Goal: Task Accomplishment & Management: Use online tool/utility

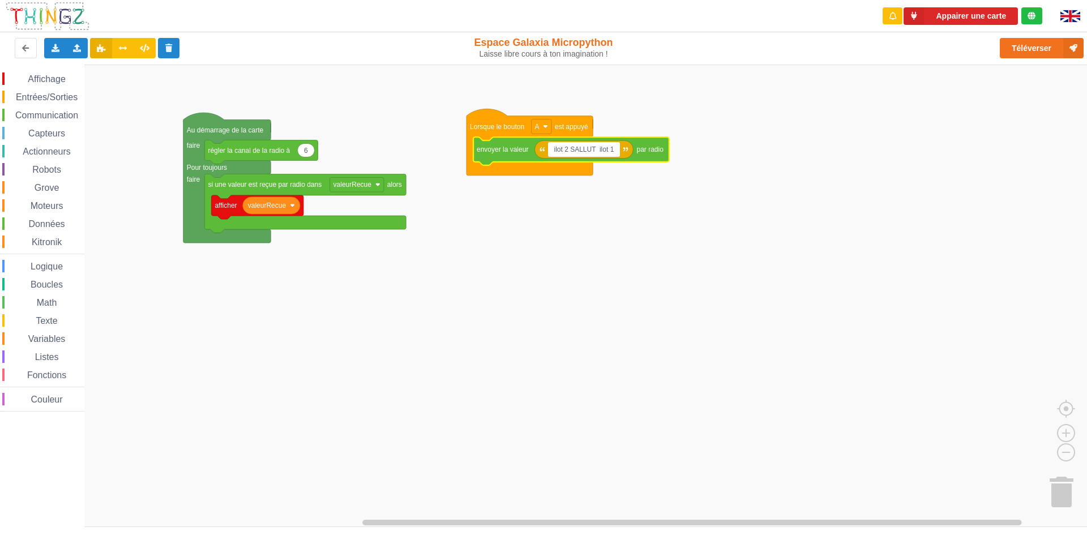
click at [591, 150] on input "ilot 2 SALLUT ilot 1" at bounding box center [583, 149] width 71 height 15
click at [592, 146] on input "ilot 2 SALLUT ilot 1" at bounding box center [583, 149] width 71 height 15
click at [595, 148] on input "ilot 2 SALLUT ilot 1" at bounding box center [583, 149] width 71 height 15
type input "ilot 2 bjr ilot 1"
click at [682, 156] on rect "Espace de travail de Blocky" at bounding box center [547, 296] width 1095 height 462
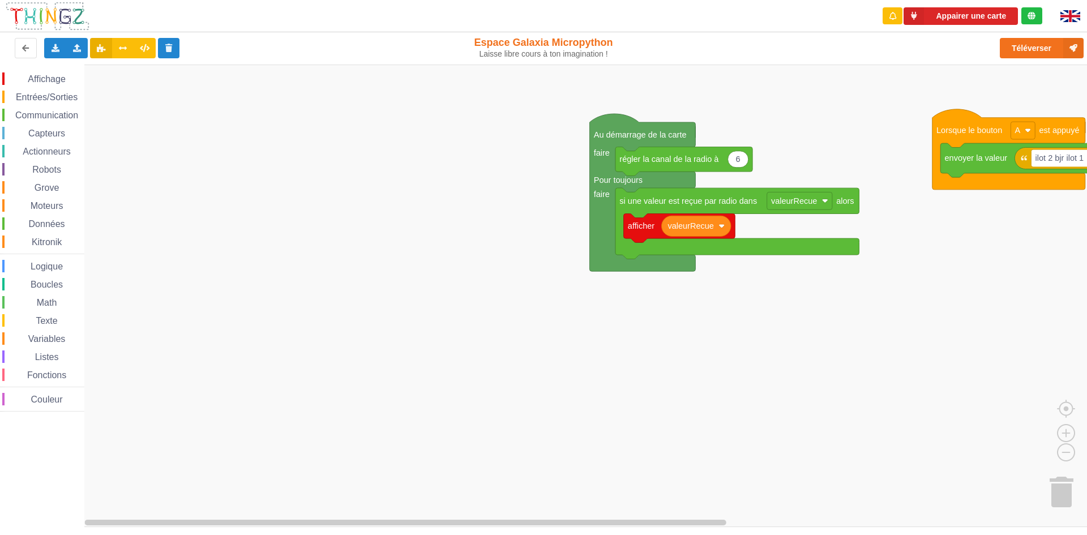
click at [768, 353] on div "Affichage Entrées/Sorties Communication Capteurs Actionneurs Robots Grove Moteu…" at bounding box center [547, 296] width 1095 height 462
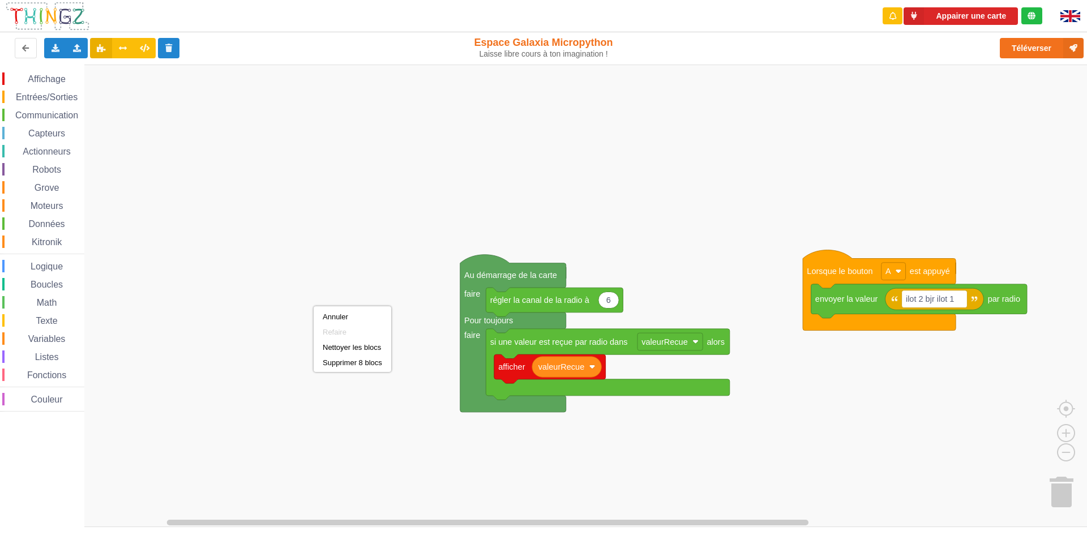
click at [310, 284] on rect "Espace de travail de Blocky" at bounding box center [547, 296] width 1095 height 462
click at [309, 272] on rect "Espace de travail de Blocky" at bounding box center [547, 296] width 1095 height 462
click at [232, 197] on rect "Espace de travail de Blocky" at bounding box center [547, 296] width 1095 height 462
drag, startPoint x: 594, startPoint y: 12, endPoint x: 186, endPoint y: 22, distance: 408.8
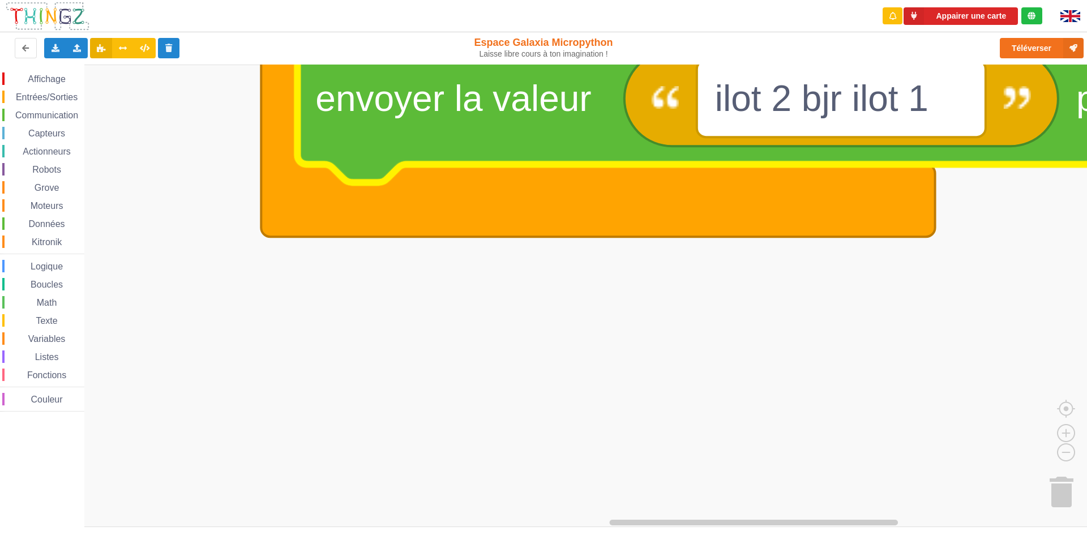
click at [623, 350] on rect "Espace de travail de Blocky" at bounding box center [547, 296] width 1095 height 462
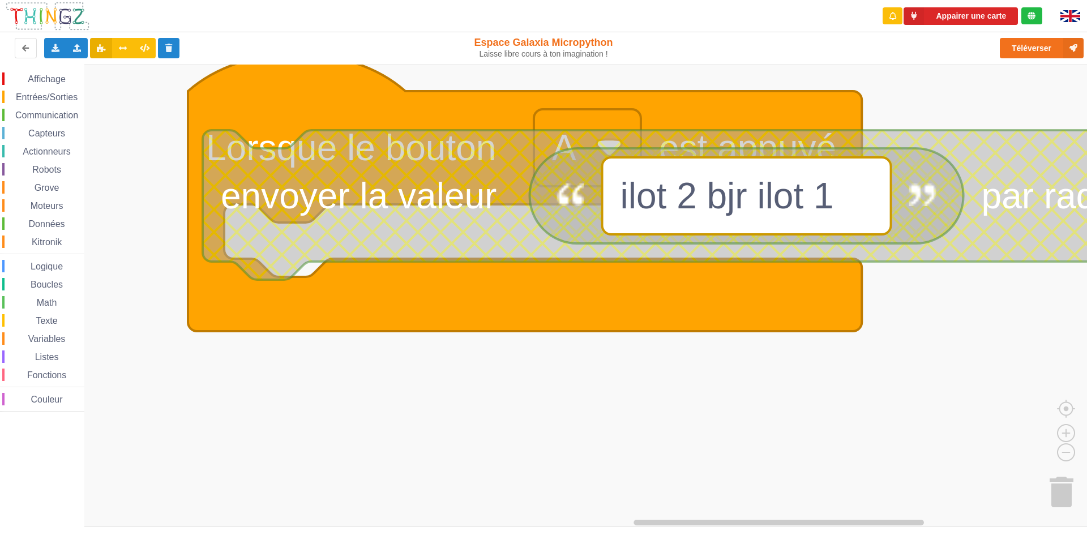
click at [428, 375] on rect "Espace de travail de Blocky" at bounding box center [547, 296] width 1095 height 462
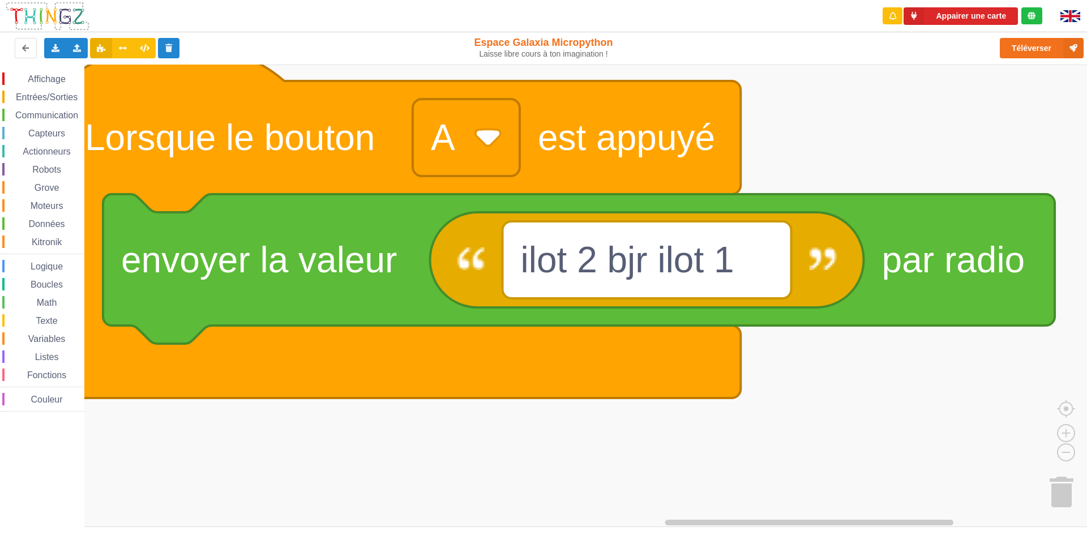
click at [876, 420] on rect "Espace de travail de Blocky" at bounding box center [547, 296] width 1095 height 462
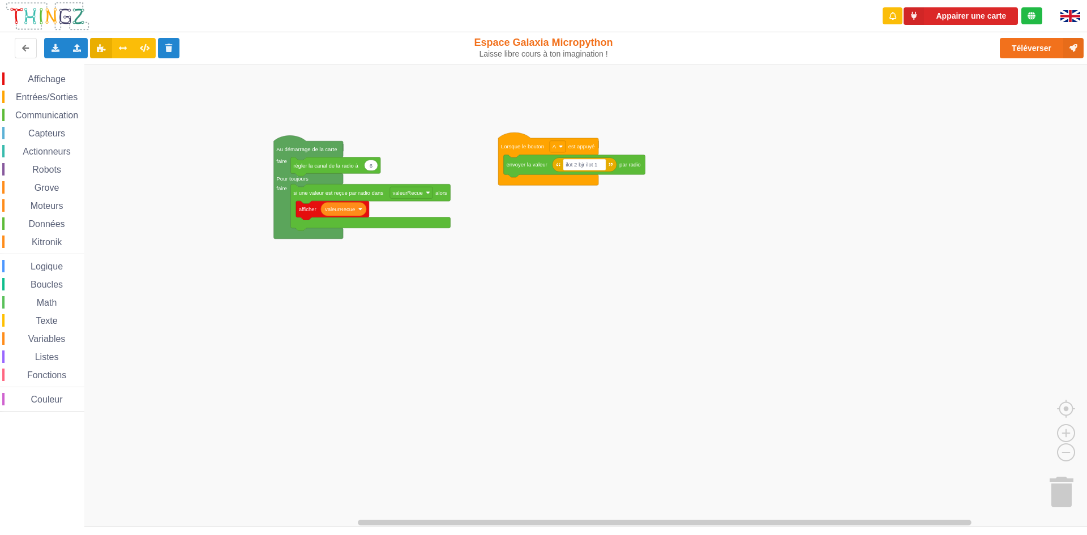
click at [419, 101] on rect "Espace de travail de Blocky" at bounding box center [547, 296] width 1095 height 462
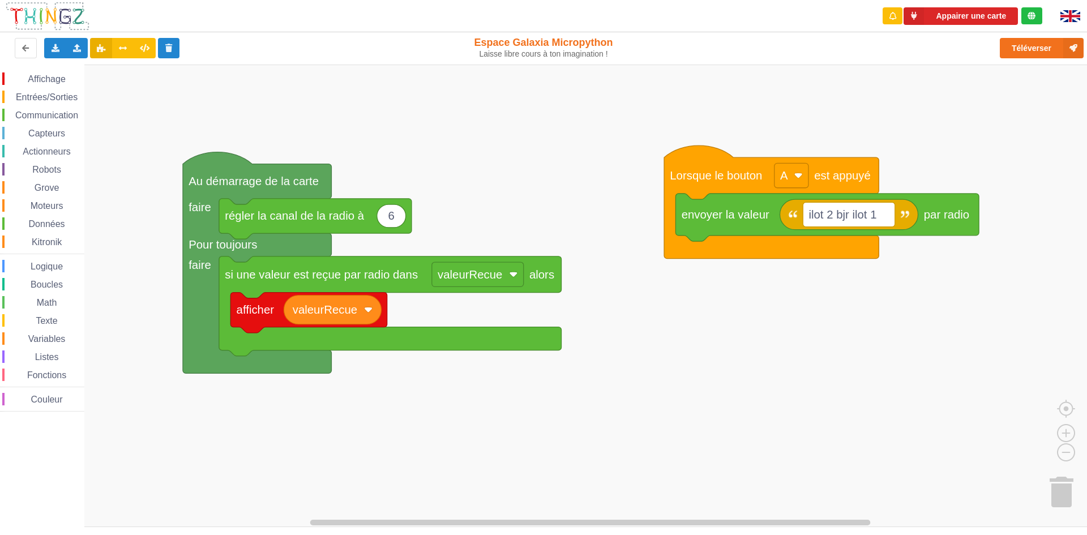
click at [674, 344] on div "Affichage Entrées/Sorties Communication Capteurs Actionneurs Robots Grove Moteu…" at bounding box center [547, 296] width 1095 height 462
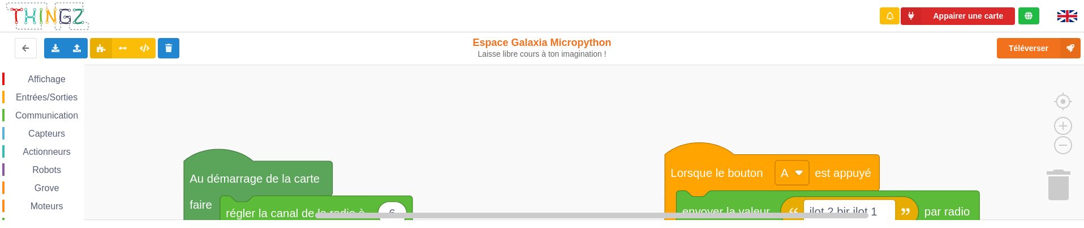
click at [524, 204] on rect "Espace de travail de Blocky" at bounding box center [546, 142] width 1092 height 155
click at [542, 228] on html "Appairer une carte Exporter l'assemblage de blocs Exporter l'assemblage de bloc…" at bounding box center [542, 114] width 1084 height 228
click at [457, 185] on rect "Espace de travail de Blocky" at bounding box center [546, 142] width 1092 height 155
click at [469, 133] on div "Affichage Entrées/Sorties Communication Capteurs Actionneurs Robots Grove Moteu…" at bounding box center [546, 142] width 1092 height 155
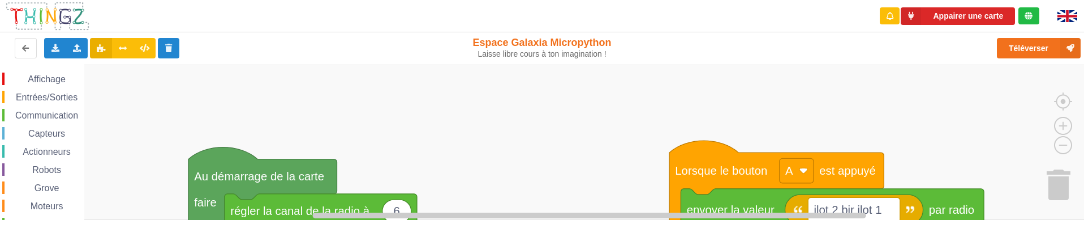
click at [504, 129] on rect "Espace de travail de Blocky" at bounding box center [546, 142] width 1092 height 155
click at [512, 90] on div "Affichage Entrées/Sorties Communication Capteurs Actionneurs Robots Grove Moteu…" at bounding box center [546, 142] width 1092 height 155
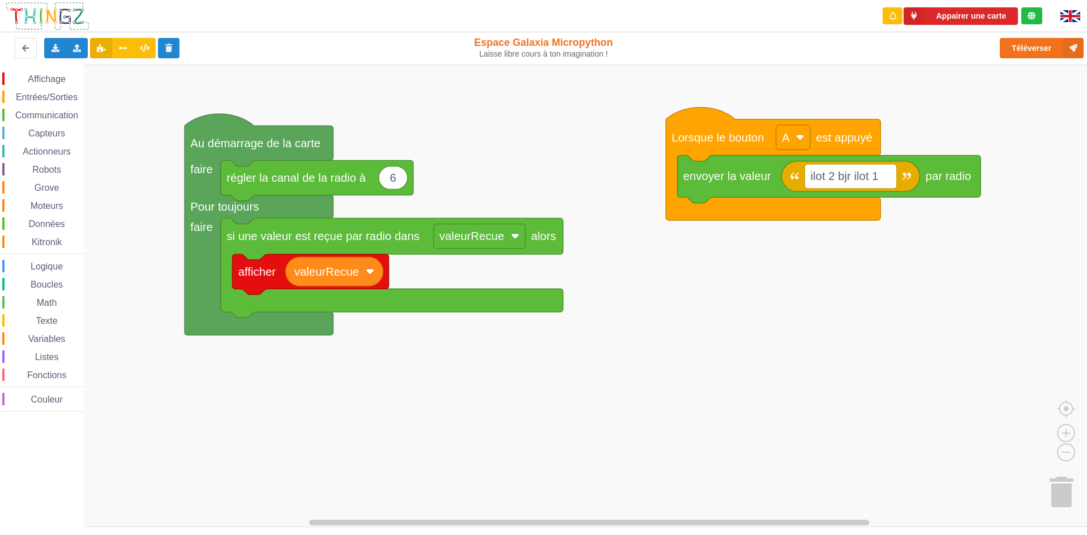
click at [237, 376] on rect "Espace de travail de Blocky" at bounding box center [547, 296] width 1095 height 462
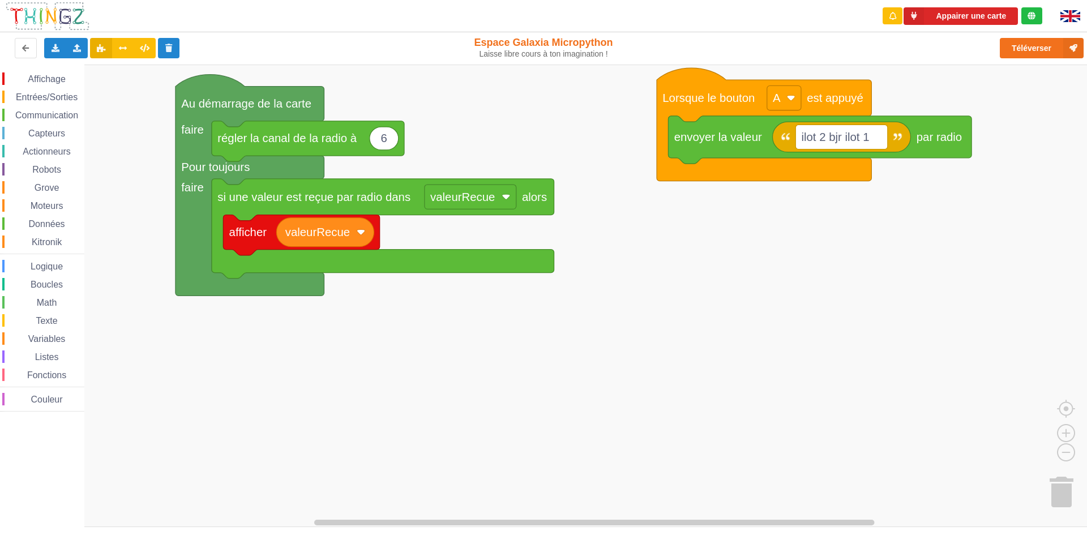
click at [508, 160] on div "Affichage Entrées/Sorties Communication Capteurs Actionneurs Robots Grove Moteu…" at bounding box center [547, 296] width 1095 height 462
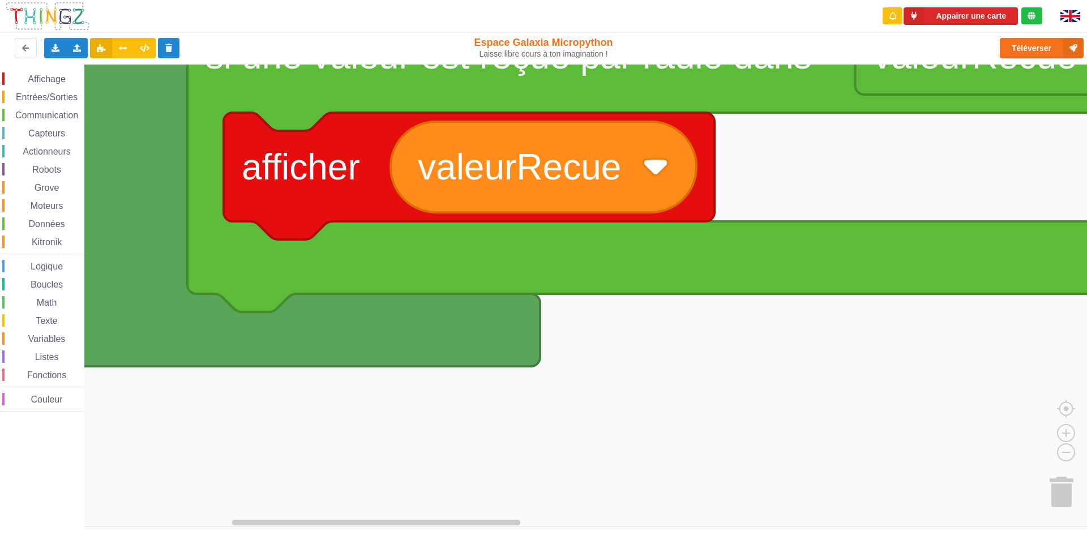
click at [1083, 0] on html "Appairer une carte Exporter l'assemblage de blocs Exporter l'assemblage de bloc…" at bounding box center [543, 267] width 1087 height 535
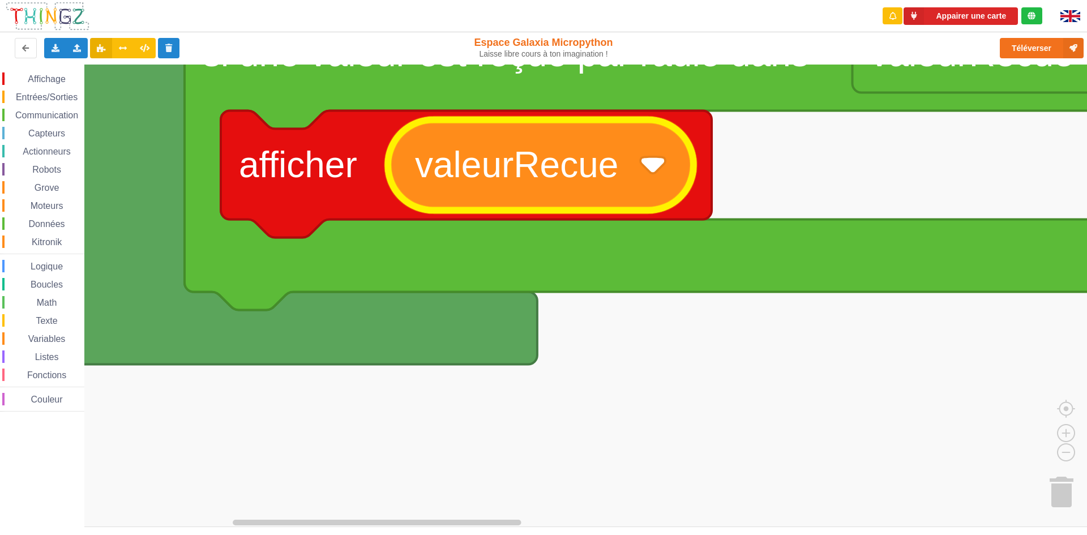
click at [692, 415] on rect "Espace de travail de Blocky" at bounding box center [547, 296] width 1095 height 462
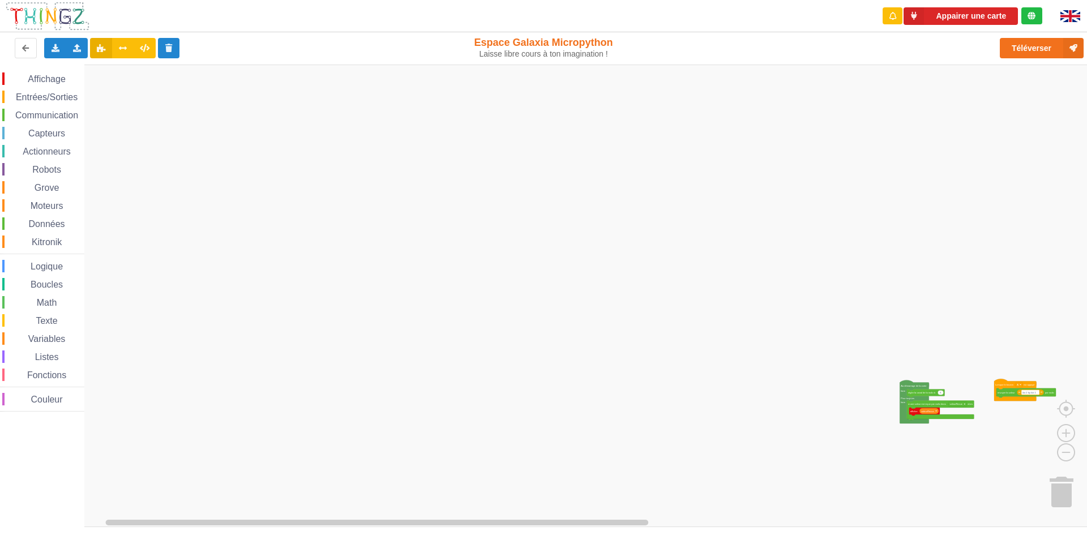
click at [616, 373] on rect "Espace de travail de Blocky" at bounding box center [547, 296] width 1095 height 462
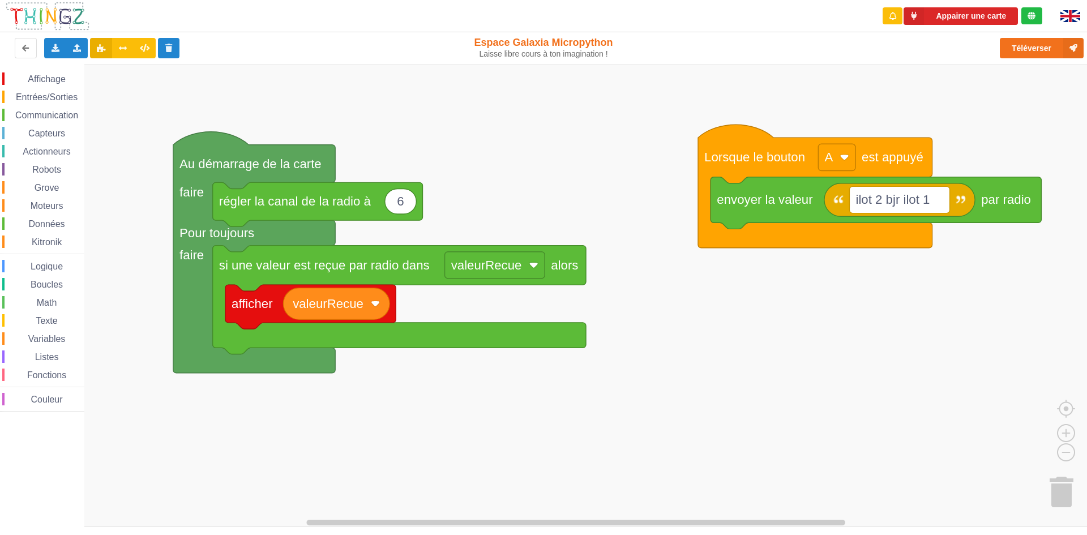
click at [546, 232] on div "Affichage Entrées/Sorties Communication Capteurs Actionneurs Robots Grove Moteu…" at bounding box center [547, 296] width 1095 height 462
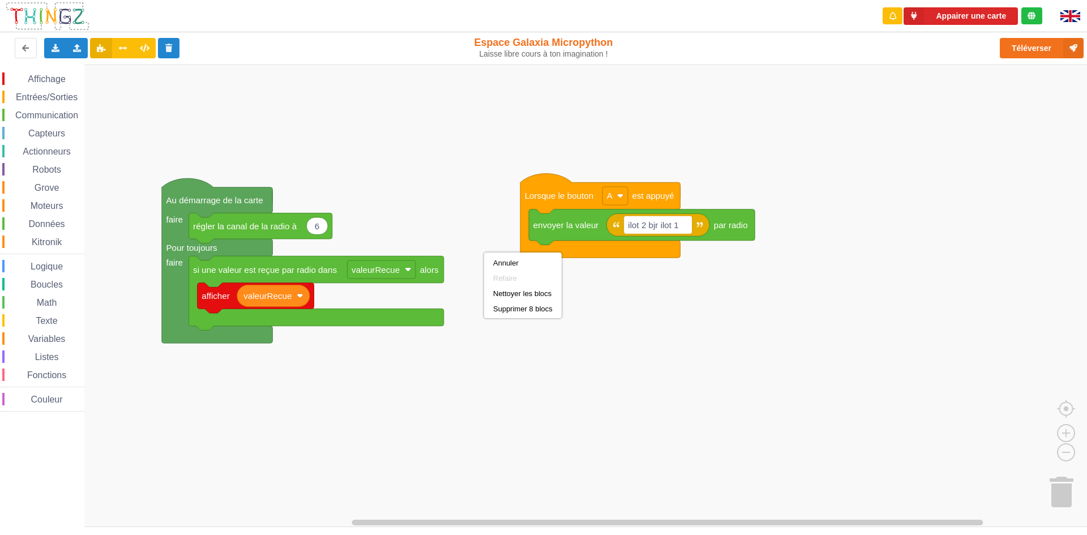
click at [492, 342] on div "Affichage Entrées/Sorties Communication Capteurs Actionneurs Robots Grove Moteu…" at bounding box center [547, 296] width 1095 height 462
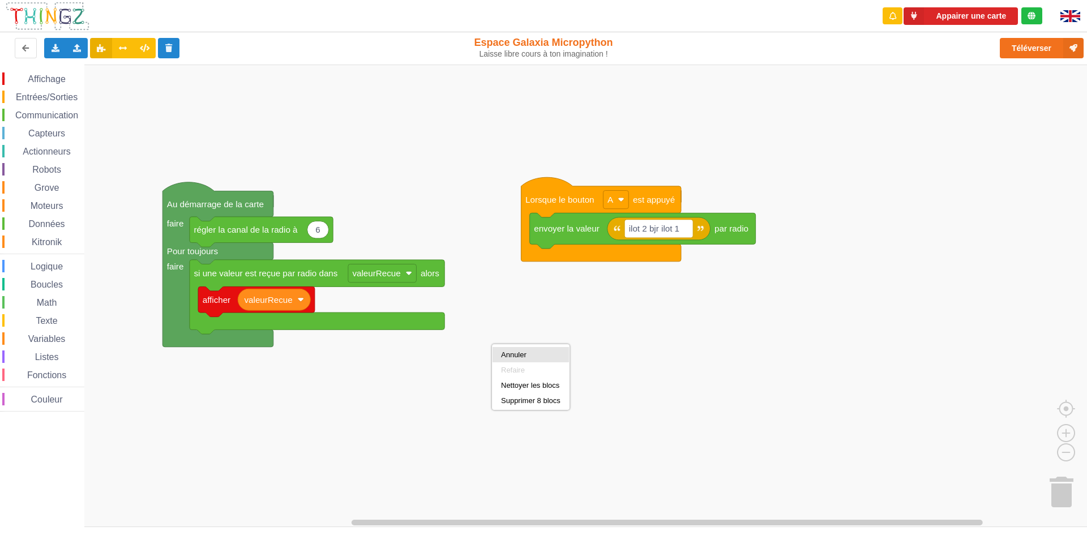
click at [493, 354] on div "Annuler" at bounding box center [530, 354] width 76 height 15
click at [473, 315] on rect "Espace de travail de Blocky" at bounding box center [547, 296] width 1095 height 462
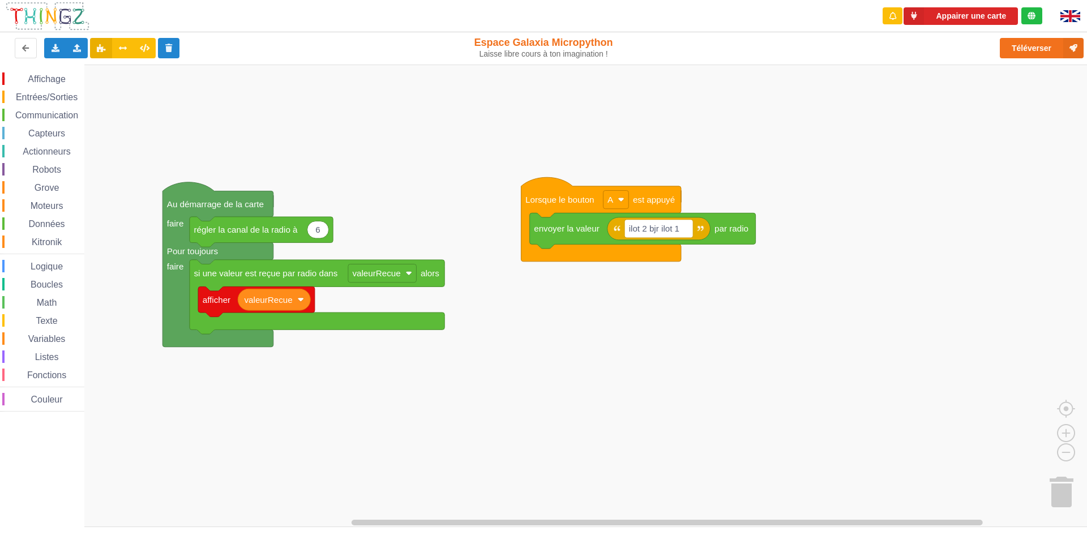
click at [473, 316] on rect "Espace de travail de Blocky" at bounding box center [547, 296] width 1095 height 462
click at [474, 316] on rect "Espace de travail de Blocky" at bounding box center [547, 296] width 1095 height 462
click at [27, 341] on span "Variables" at bounding box center [47, 339] width 41 height 10
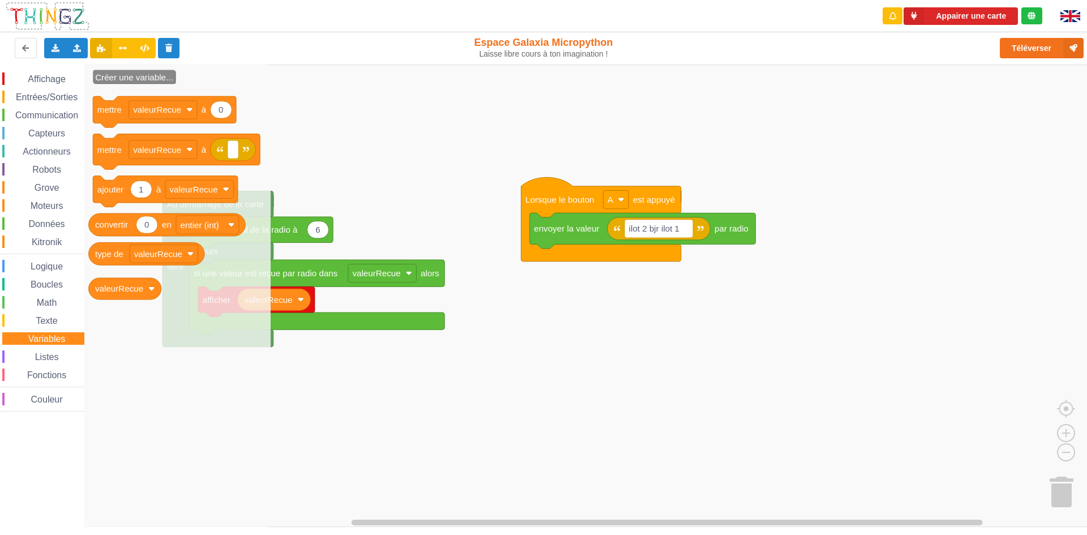
click at [36, 312] on div "Affichage Entrées/Sorties Communication Capteurs Actionneurs Robots Grove Moteu…" at bounding box center [42, 241] width 84 height 339
click at [44, 319] on span "Texte" at bounding box center [46, 321] width 25 height 10
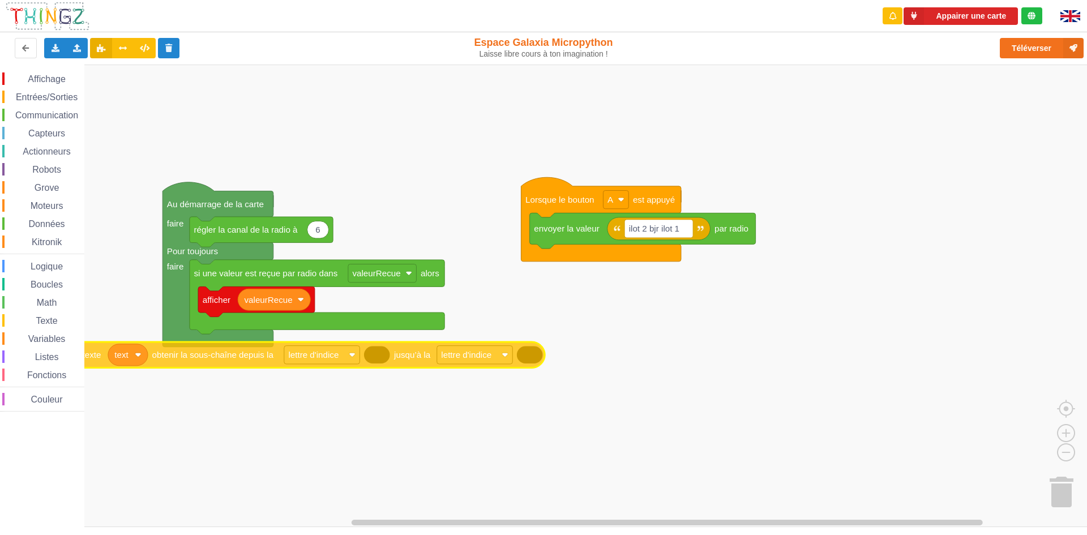
click at [443, 362] on div "Affichage Entrées/Sorties Communication Capteurs Actionneurs Robots Grove Moteu…" at bounding box center [547, 296] width 1095 height 462
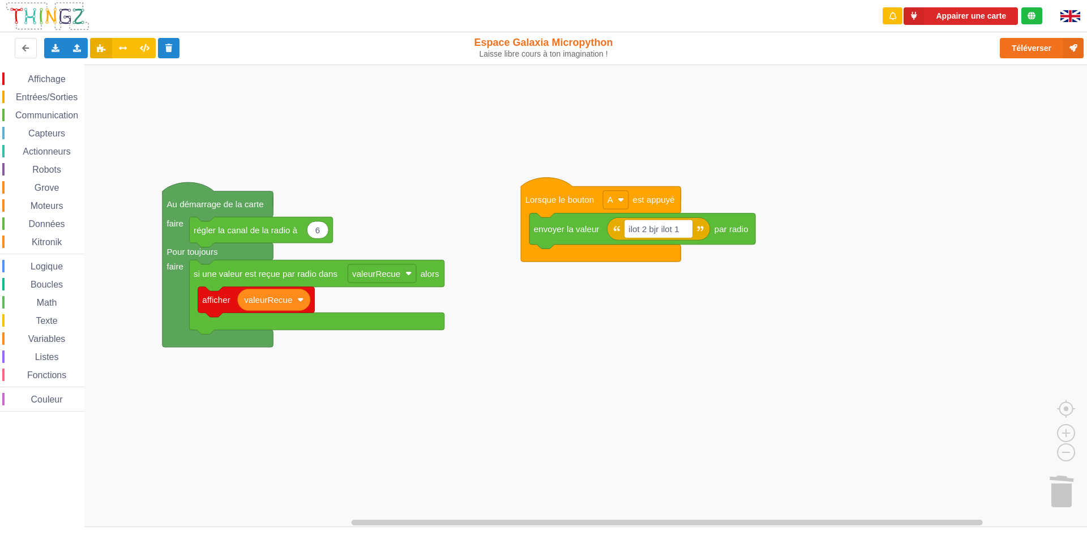
click at [1053, 492] on image "Espace de travail de Blocky" at bounding box center [1075, 490] width 54 height 70
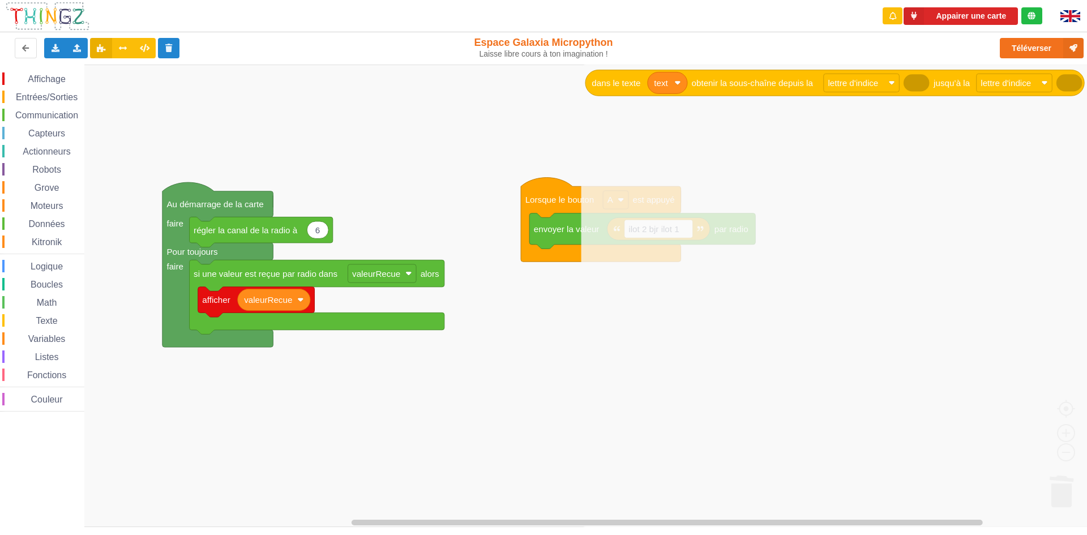
click at [1053, 492] on icon "Espace de travail de Blocky" at bounding box center [838, 296] width 514 height 462
click at [953, 479] on icon "Espace de travail de Blocky" at bounding box center [838, 296] width 514 height 462
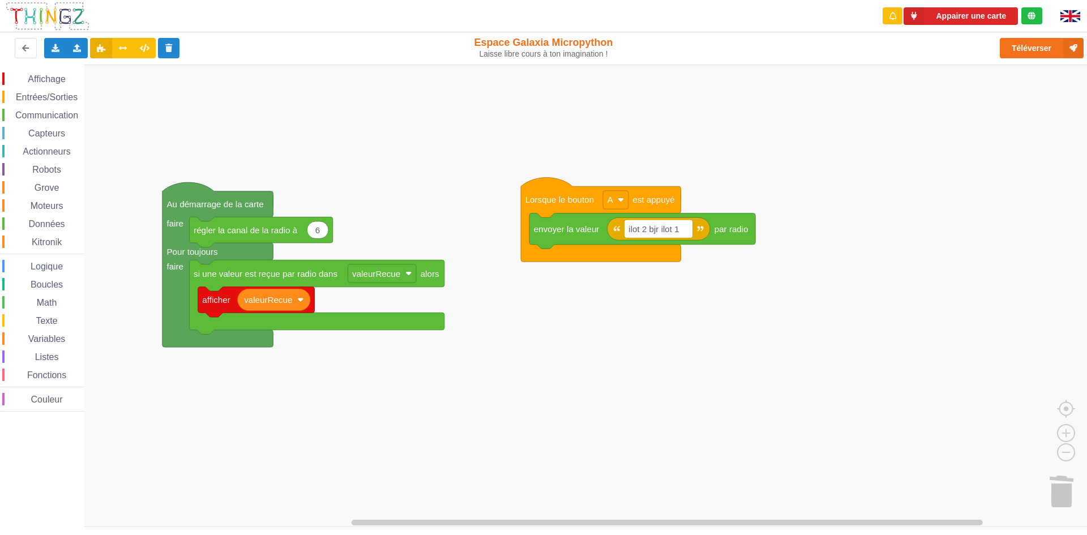
click at [398, 401] on rect "Espace de travail de Blocky" at bounding box center [547, 296] width 1095 height 462
click at [1068, 497] on image "Espace de travail de Blocky" at bounding box center [1075, 490] width 54 height 70
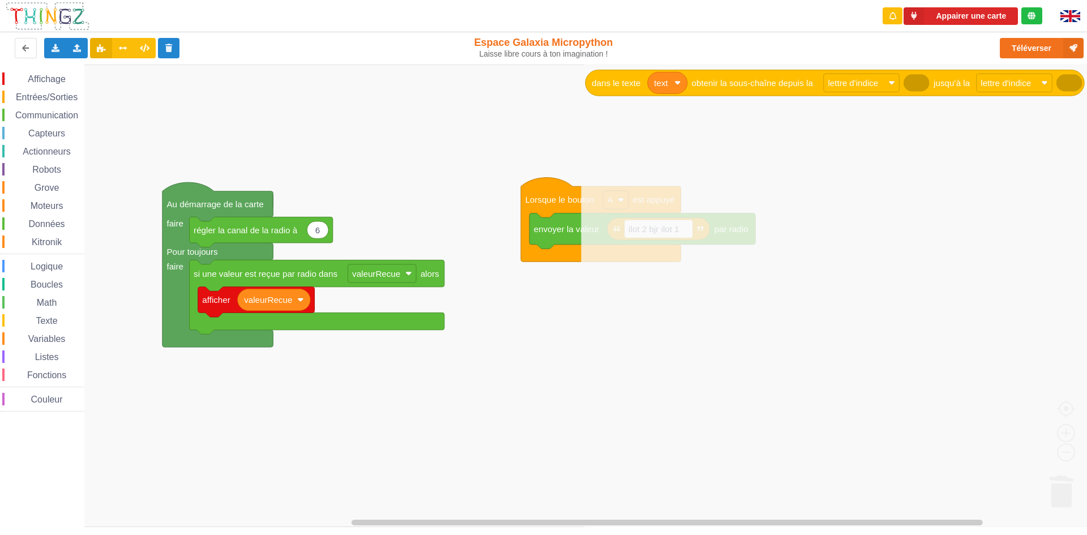
click at [499, 431] on div "Affichage Entrées/Sorties Communication Capteurs Actionneurs Robots Grove Moteu…" at bounding box center [547, 296] width 1095 height 462
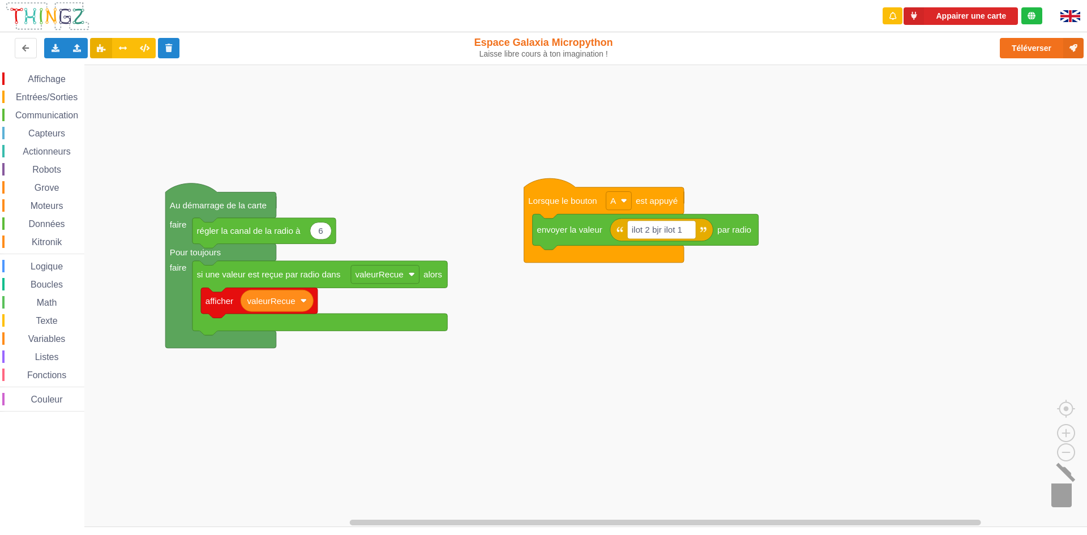
click at [1070, 497] on image "Espace de travail de Blocky" at bounding box center [1075, 490] width 54 height 70
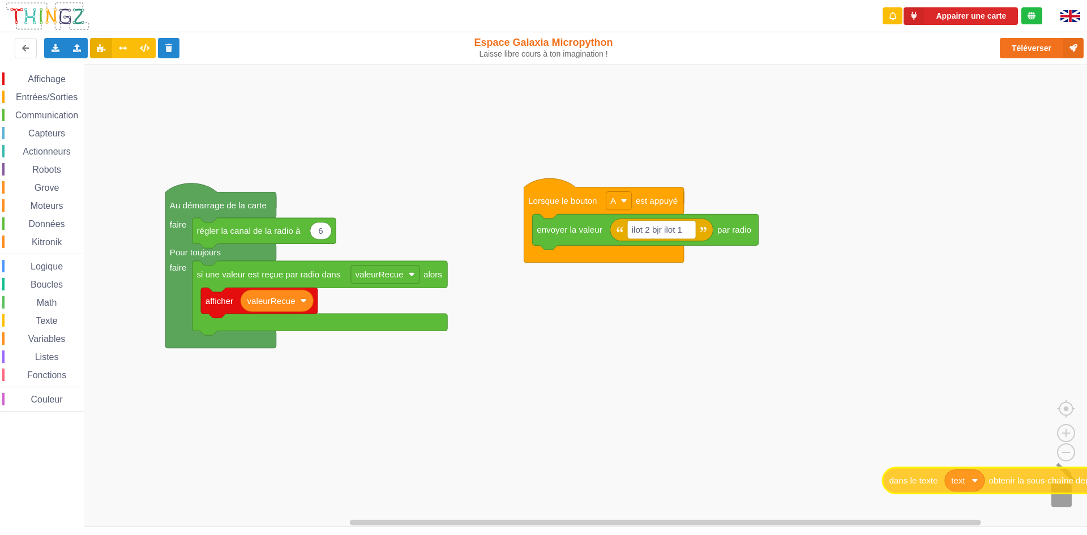
click at [1072, 492] on div "Affichage Entrées/Sorties Communication Capteurs Actionneurs Robots Grove Moteu…" at bounding box center [547, 296] width 1095 height 462
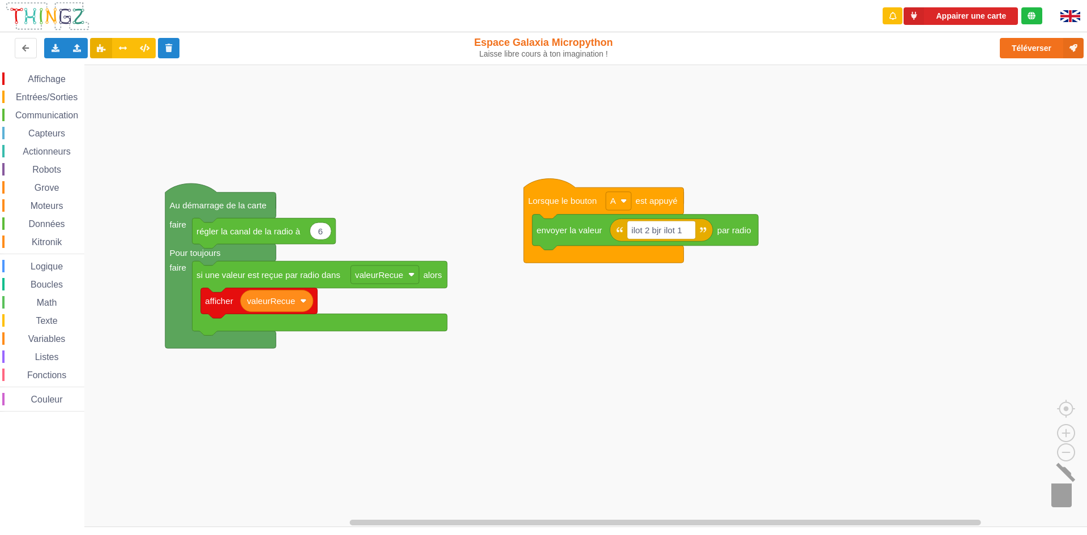
click at [1066, 494] on image "Espace de travail de Blocky" at bounding box center [1075, 490] width 54 height 70
click at [1086, 496] on div "Affichage Entrées/Sorties Communication Capteurs Actionneurs Robots Grove Moteu…" at bounding box center [547, 296] width 1095 height 462
click at [1073, 498] on image "Espace de travail de Blocky" at bounding box center [1075, 490] width 54 height 70
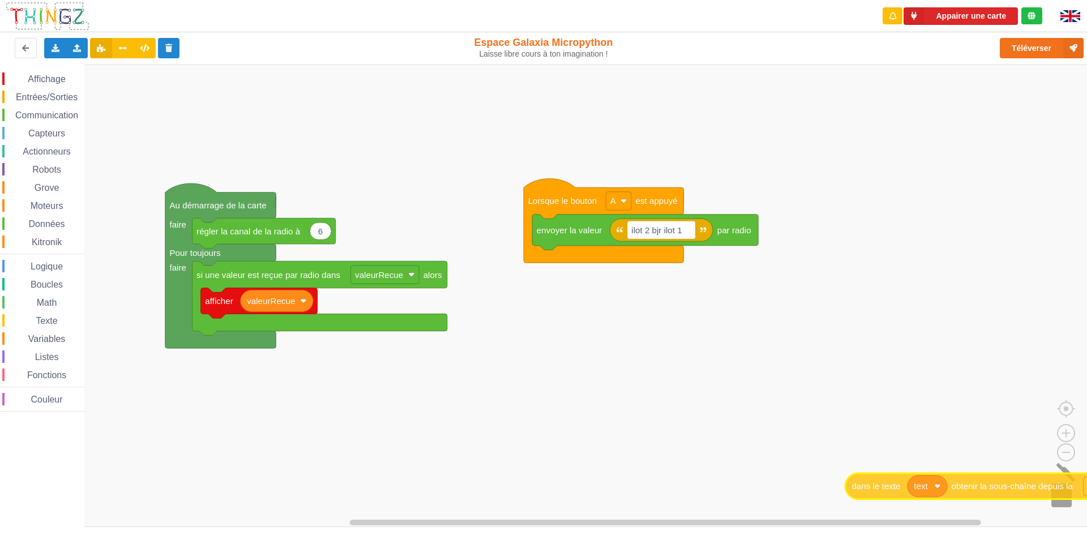
click at [1049, 487] on div "Affichage Entrées/Sorties Communication Capteurs Actionneurs Robots Grove Moteu…" at bounding box center [547, 296] width 1095 height 462
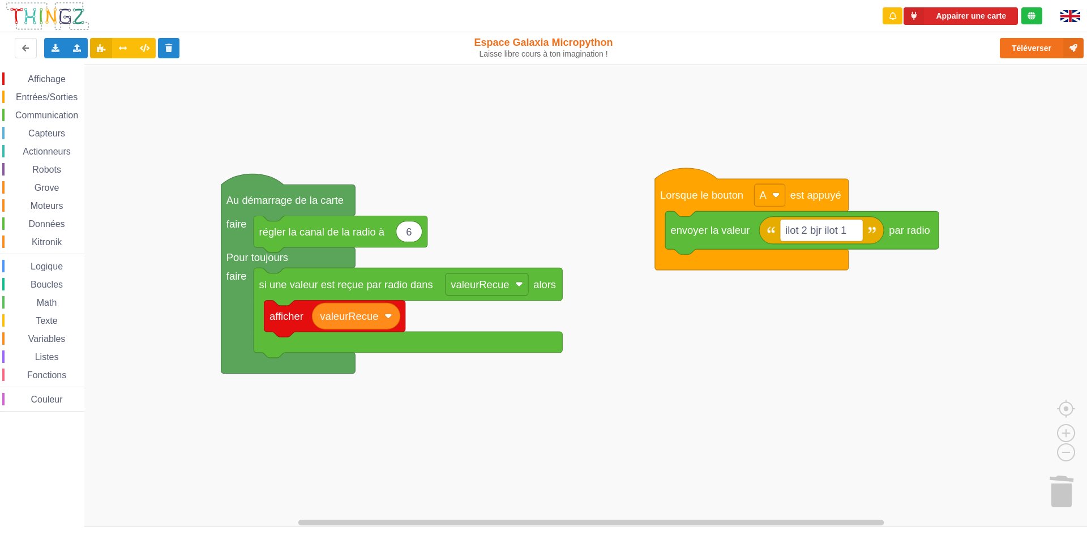
click at [586, 262] on div "Affichage Entrées/Sorties Communication Capteurs Actionneurs Robots Grove Moteu…" at bounding box center [547, 296] width 1095 height 462
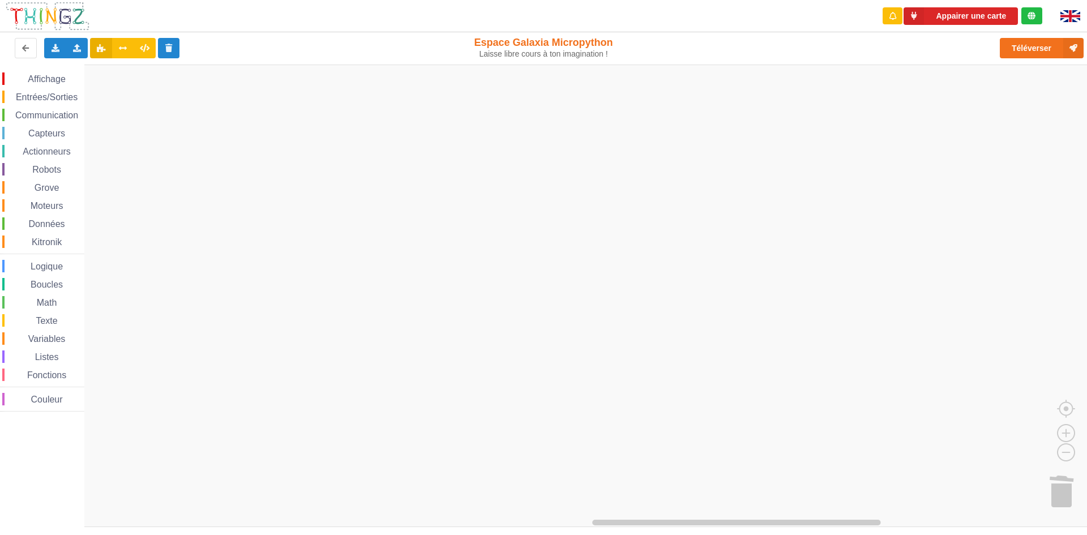
click at [0, 0] on html "Appairer une carte Exporter l'assemblage de blocs Exporter l'assemblage de bloc…" at bounding box center [543, 267] width 1087 height 535
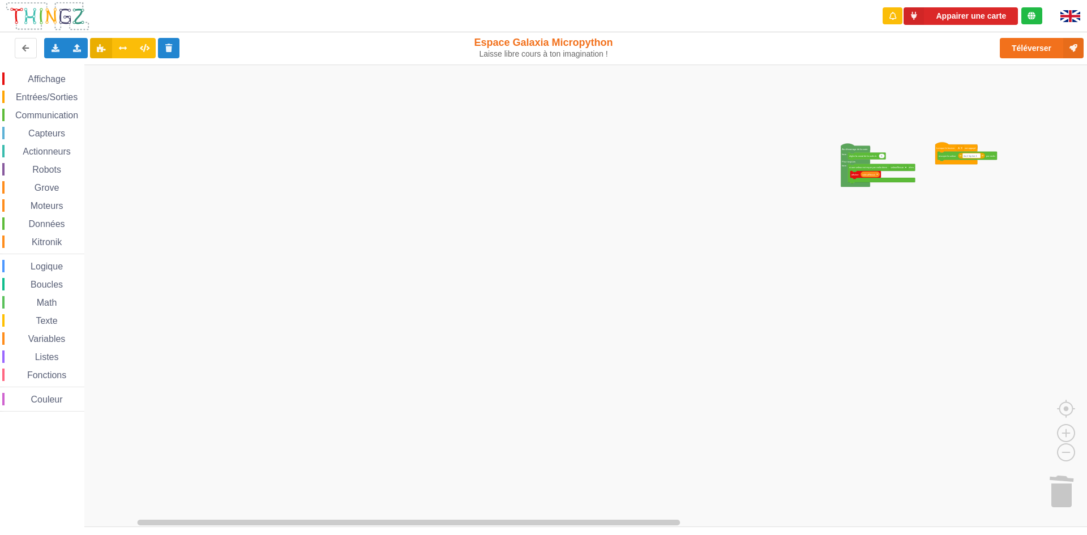
click at [941, 72] on div "Affichage Entrées/Sorties Communication Capteurs Actionneurs Robots Grove Moteu…" at bounding box center [547, 296] width 1095 height 462
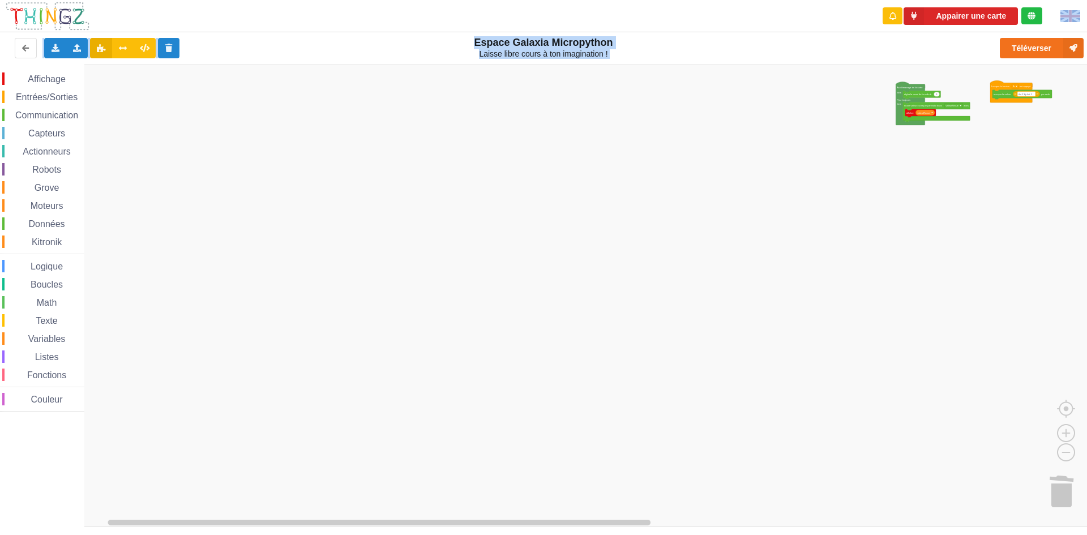
drag, startPoint x: 635, startPoint y: 22, endPoint x: 684, endPoint y: 122, distance: 111.1
click at [537, 213] on div "Appairer une carte Exporter l'assemblage de blocs Exporter l'assemblage de bloc…" at bounding box center [543, 259] width 1103 height 535
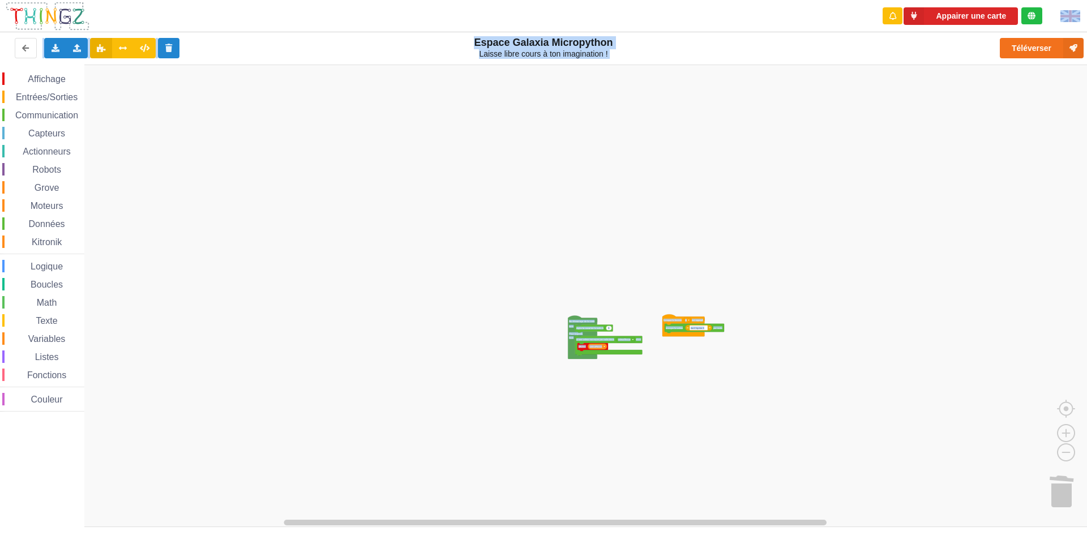
click at [442, 358] on rect "Espace de travail de Blocky" at bounding box center [547, 296] width 1095 height 462
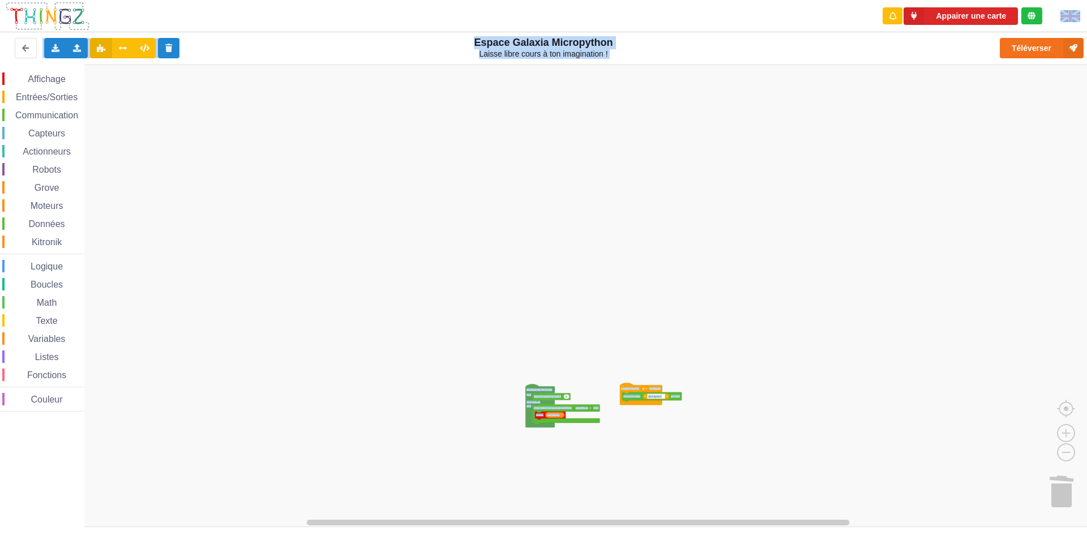
click at [143, 387] on rect "Espace de travail de Blocky" at bounding box center [547, 296] width 1095 height 462
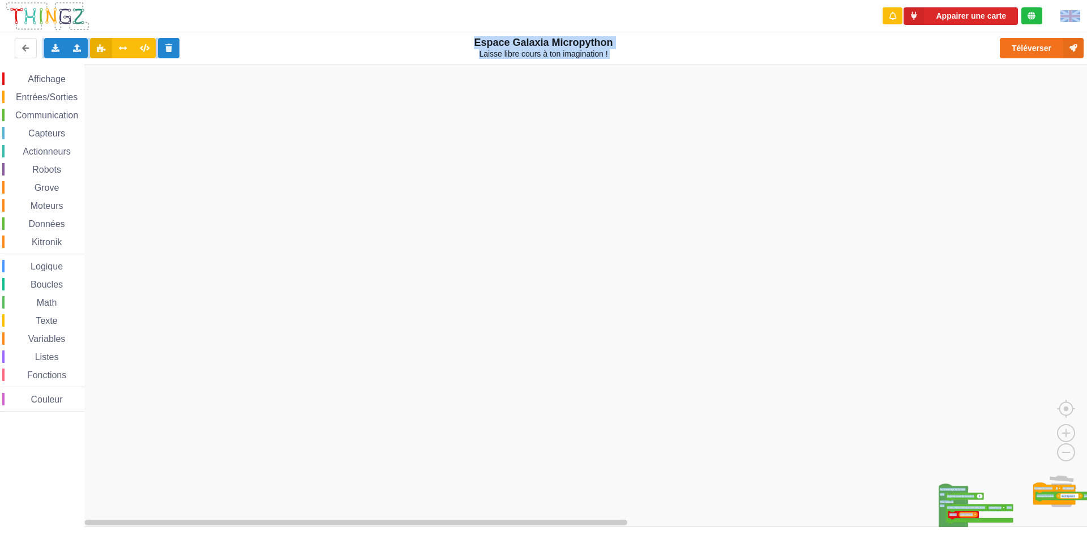
click at [1009, 476] on div "Affichage Entrées/Sorties Communication Capteurs Actionneurs Robots Grove Moteu…" at bounding box center [547, 296] width 1095 height 462
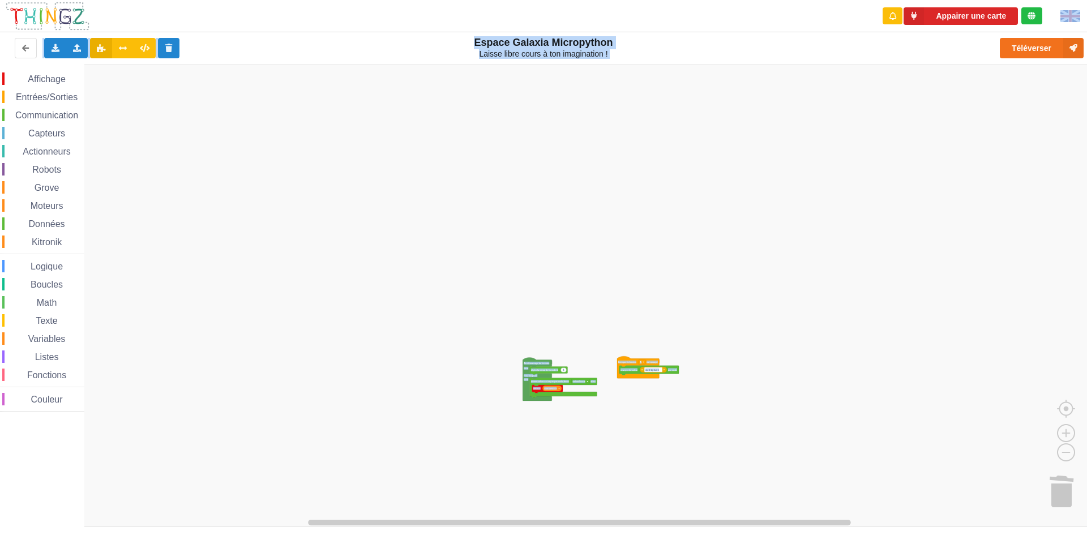
click at [571, 331] on rect "Espace de travail de Blocky" at bounding box center [547, 296] width 1095 height 462
click at [1062, 505] on image "Espace de travail de Blocky" at bounding box center [1075, 490] width 54 height 70
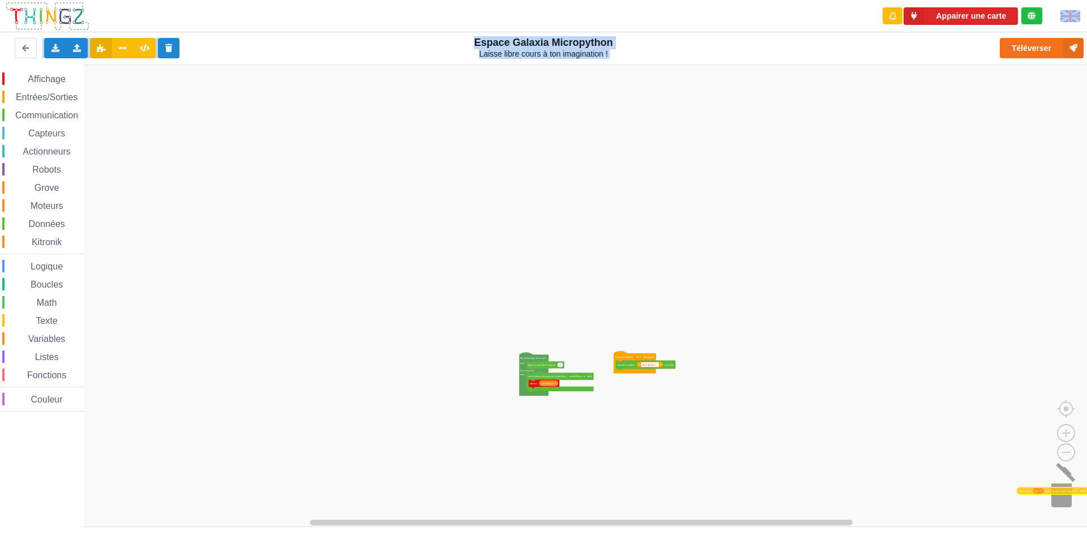
click at [1071, 487] on div "Affichage Entrées/Sorties Communication Capteurs Actionneurs Robots Grove Moteu…" at bounding box center [547, 296] width 1095 height 462
click at [36, 182] on div "Grove" at bounding box center [43, 187] width 82 height 12
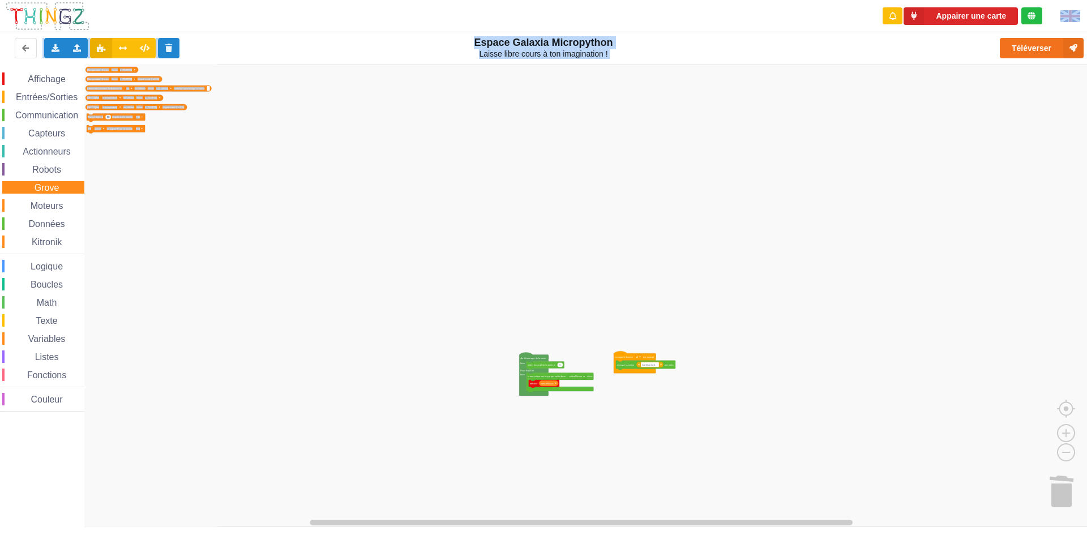
click at [37, 179] on div "Affichage Entrées/Sorties Communication Capteurs Actionneurs Robots Grove Moteu…" at bounding box center [42, 241] width 84 height 339
click at [36, 156] on span "Actionneurs" at bounding box center [47, 152] width 52 height 10
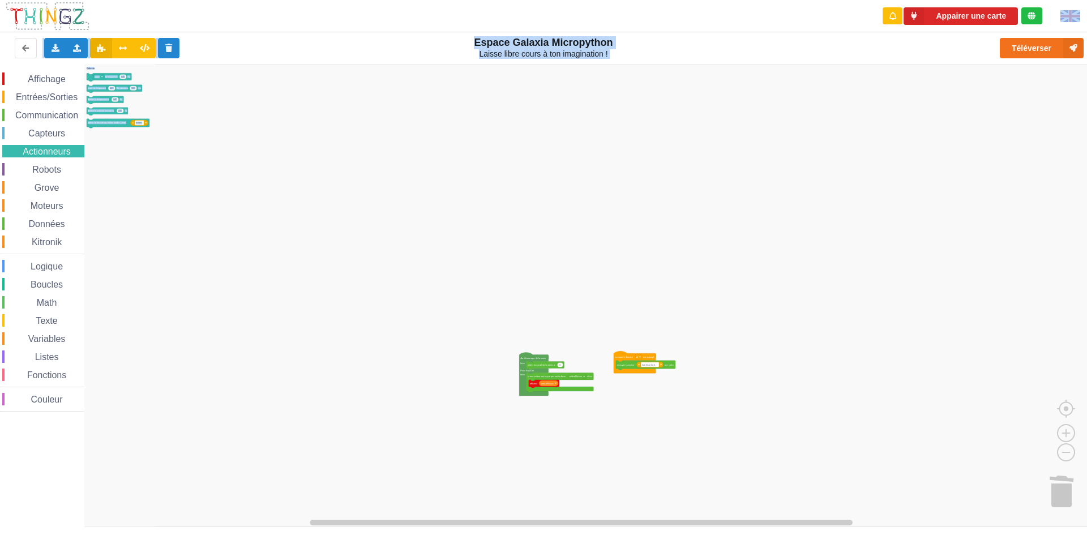
click at [47, 115] on span "Communication" at bounding box center [47, 115] width 66 height 10
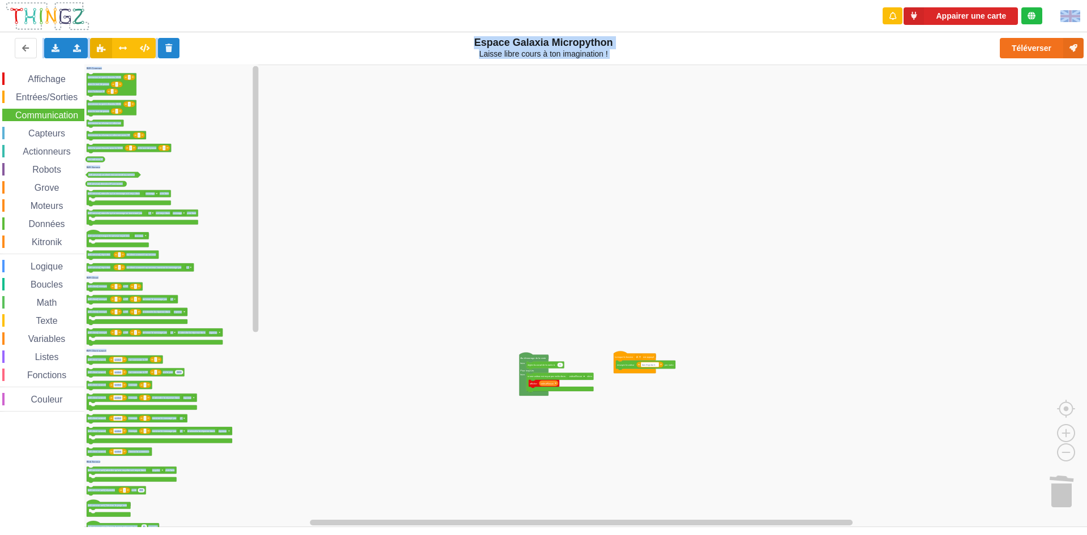
click at [47, 97] on span "Entrées/Sorties" at bounding box center [46, 97] width 65 height 10
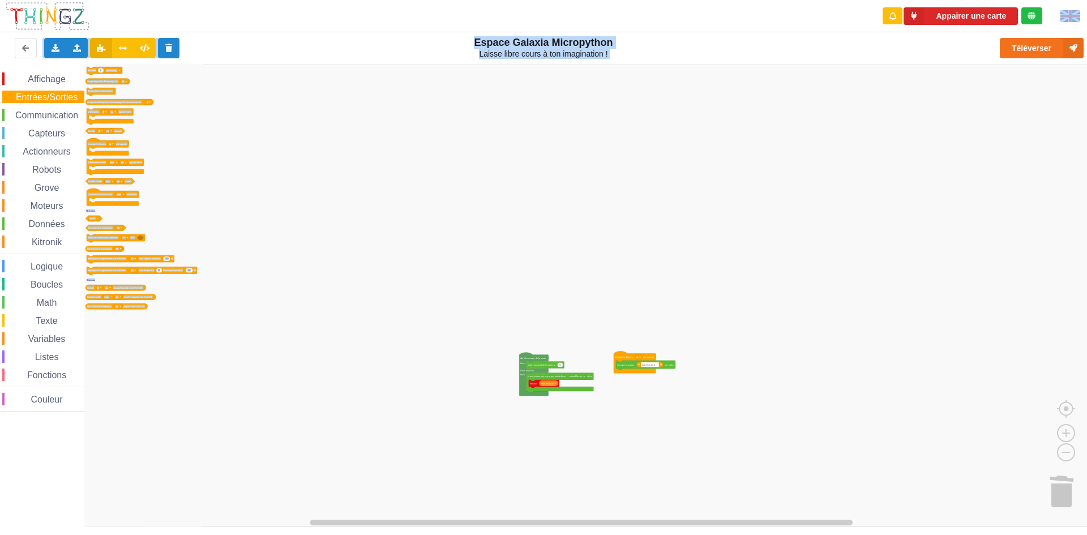
click at [48, 72] on div "Affichage" at bounding box center [43, 78] width 82 height 12
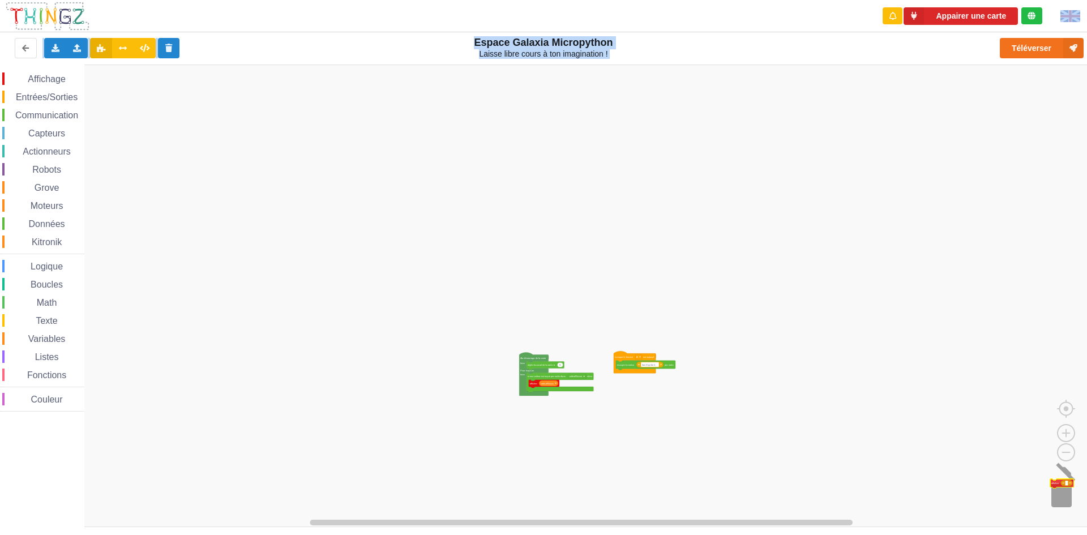
click at [1058, 501] on div "Affichage Entrées/Sorties Communication Capteurs Actionneurs Robots Grove Moteu…" at bounding box center [547, 296] width 1095 height 462
click at [1058, 497] on image "Espace de travail de Blocky" at bounding box center [1075, 490] width 54 height 70
click at [791, 223] on rect "Espace de travail de Blocky" at bounding box center [547, 296] width 1095 height 462
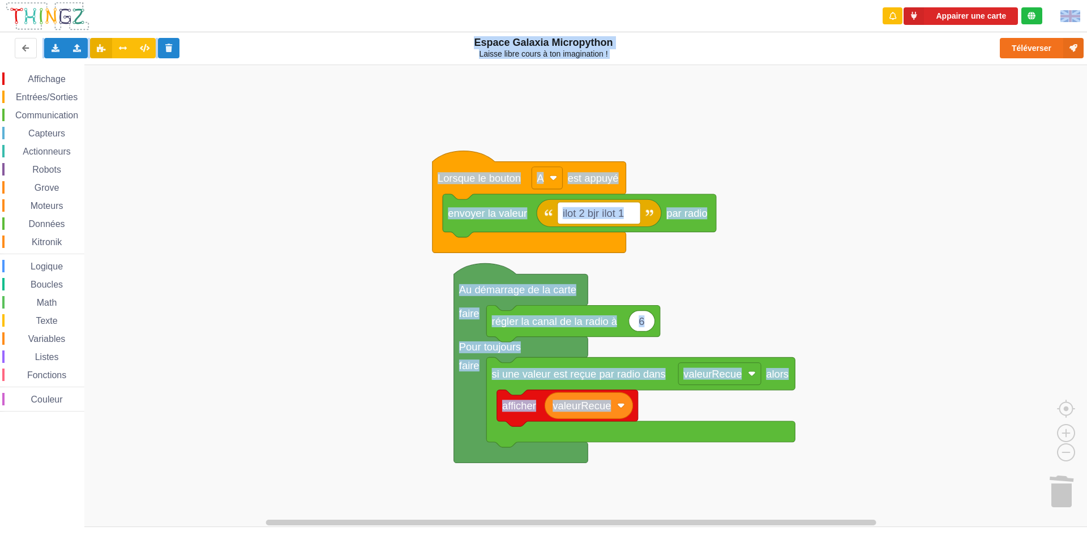
click at [589, 259] on div "Affichage Entrées/Sorties Communication Capteurs Actionneurs Robots Grove Moteu…" at bounding box center [547, 296] width 1095 height 462
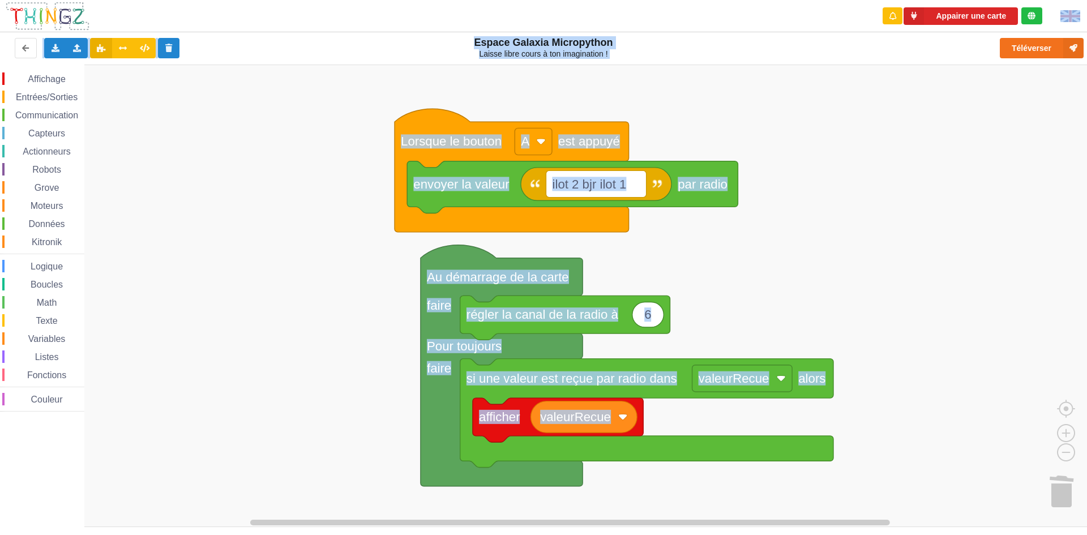
click at [597, 262] on div "Affichage Entrées/Sorties Communication Capteurs Actionneurs Robots Grove Moteu…" at bounding box center [547, 296] width 1095 height 462
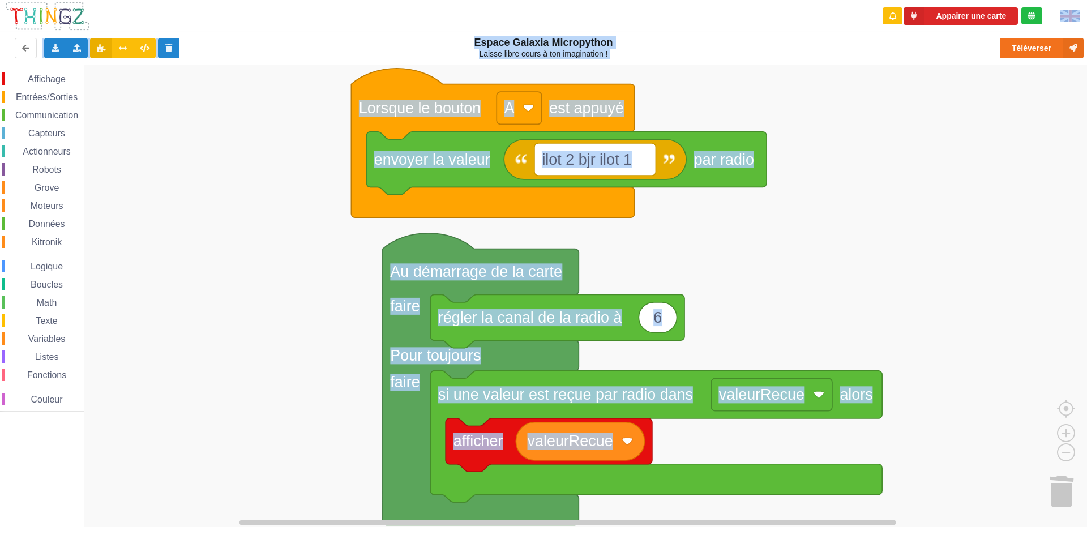
click at [621, 267] on div "Affichage Entrées/Sorties Communication Capteurs Actionneurs Robots Grove Moteu…" at bounding box center [547, 296] width 1095 height 462
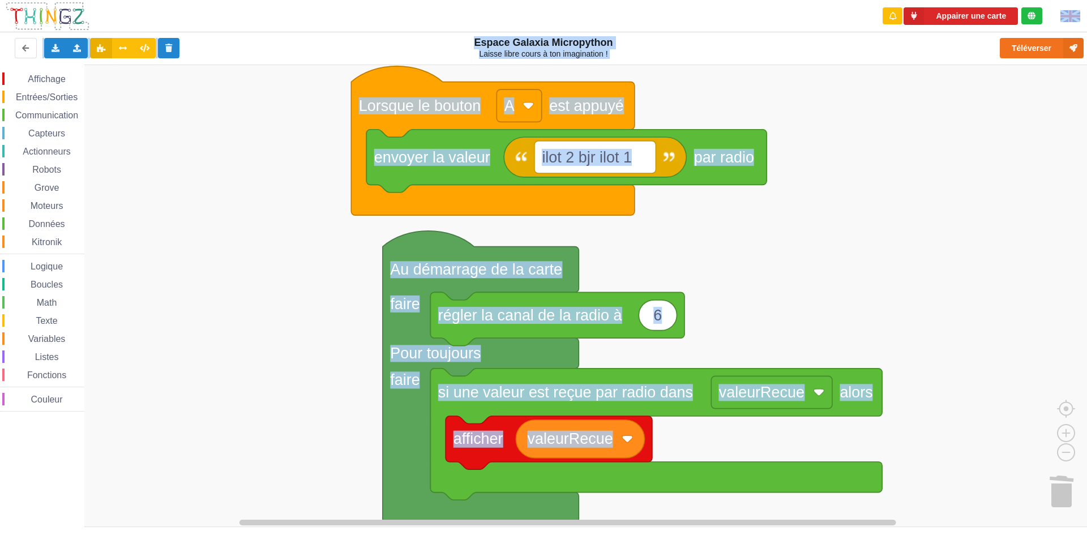
click at [621, 264] on div "Affichage Entrées/Sorties Communication Capteurs Actionneurs Robots Grove Moteu…" at bounding box center [547, 296] width 1095 height 462
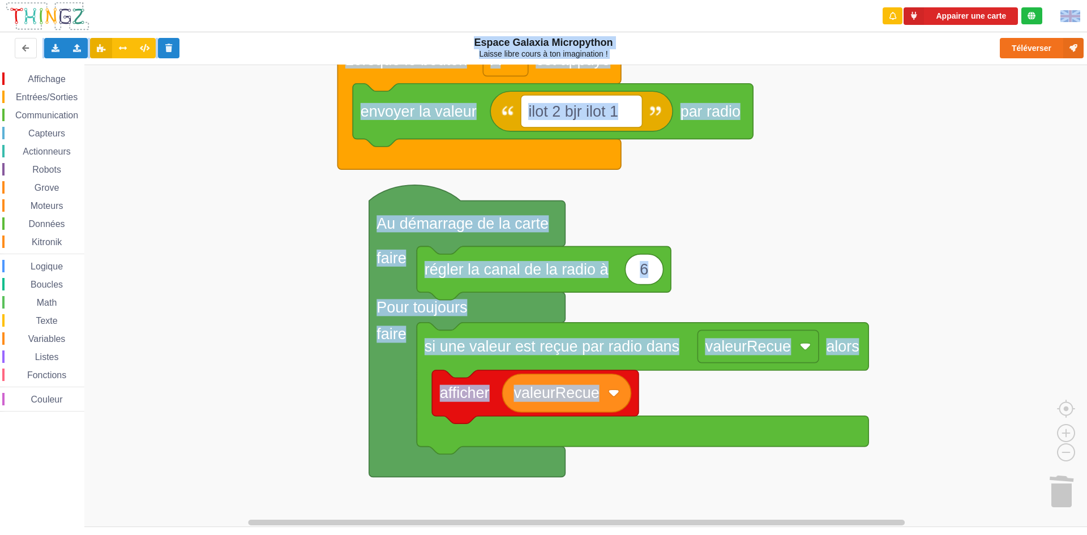
click at [981, 183] on div "Affichage Entrées/Sorties Communication Capteurs Actionneurs Robots Grove Moteu…" at bounding box center [547, 296] width 1095 height 462
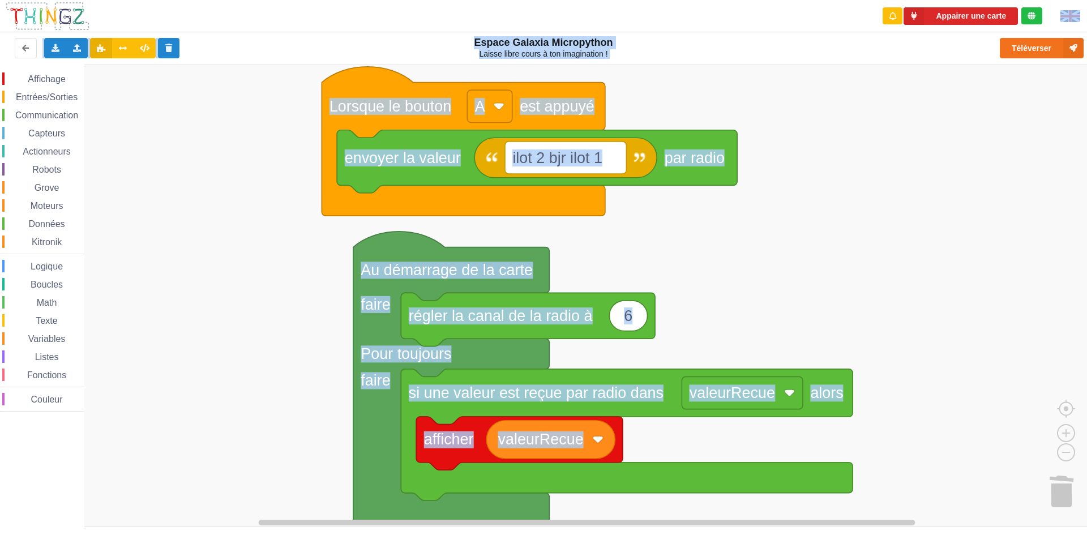
click at [970, 224] on div "Affichage Entrées/Sorties Communication Capteurs Actionneurs Robots Grove Moteu…" at bounding box center [547, 296] width 1095 height 462
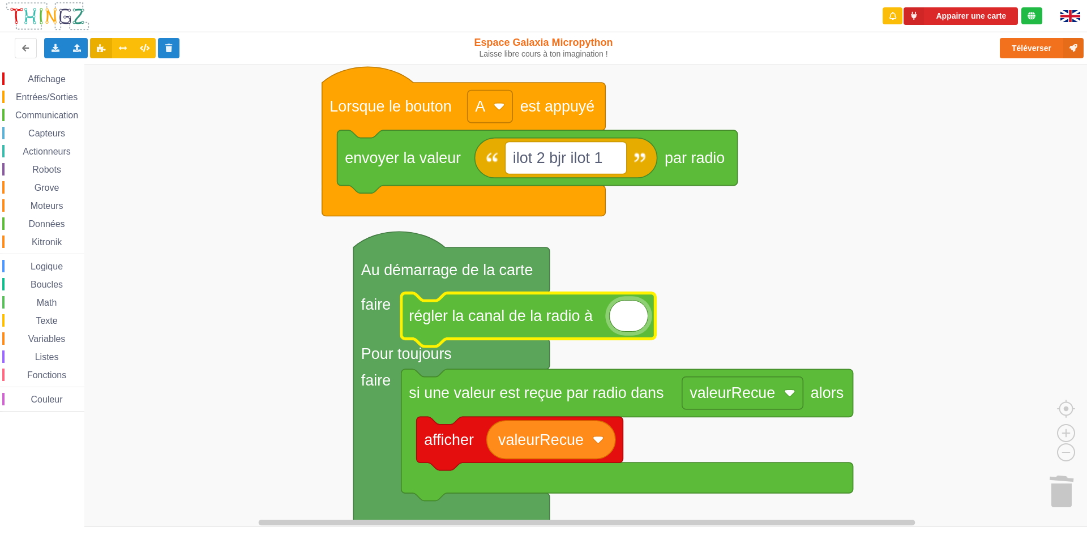
type input "5"
click at [727, 250] on rect "Espace de travail de Blocky" at bounding box center [547, 296] width 1095 height 462
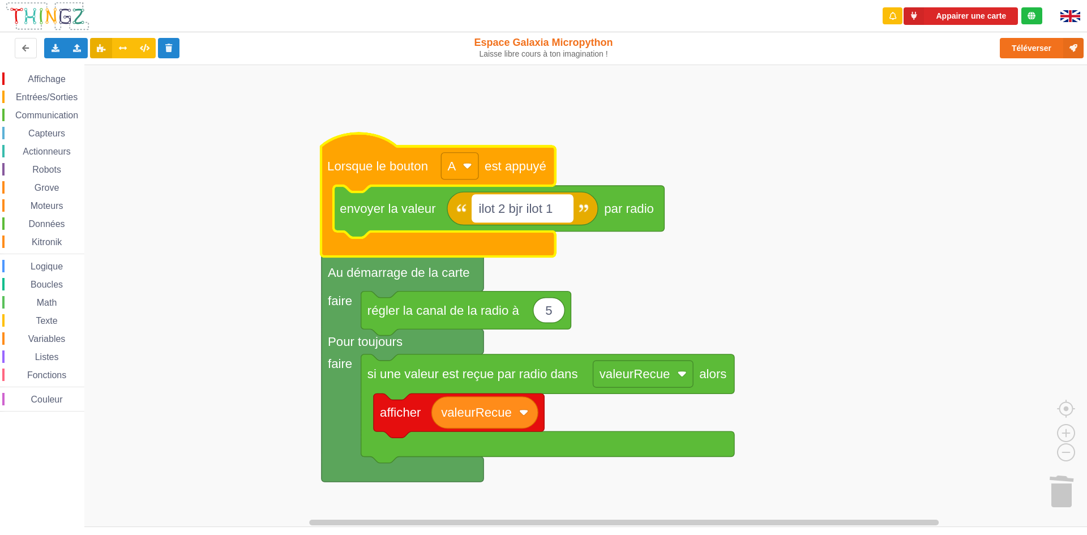
click at [529, 211] on text "ilot 2 bjr ilot 1" at bounding box center [516, 209] width 74 height 14
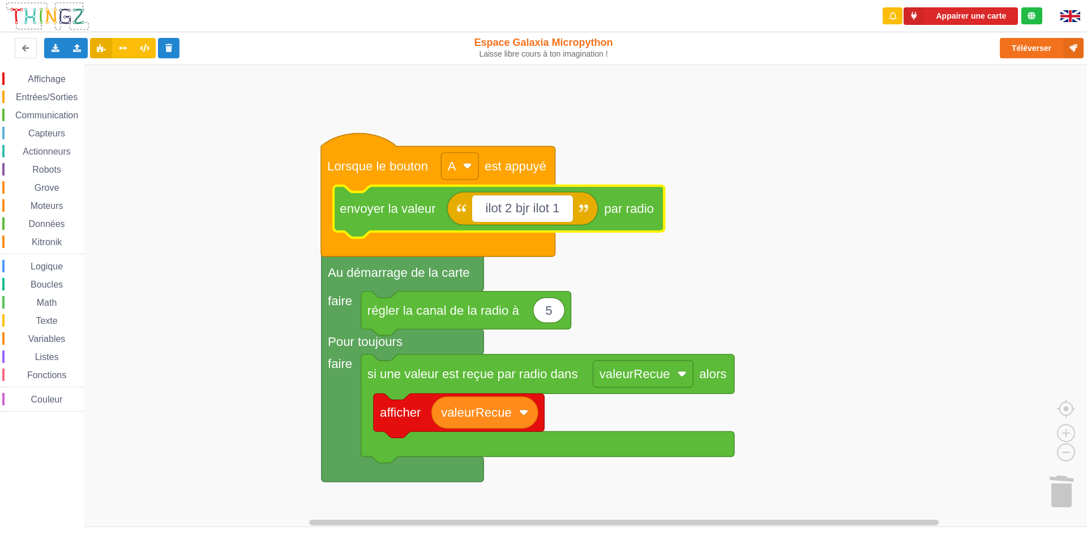
click at [530, 212] on input "ilot 2 bjr ilot 1" at bounding box center [522, 208] width 100 height 27
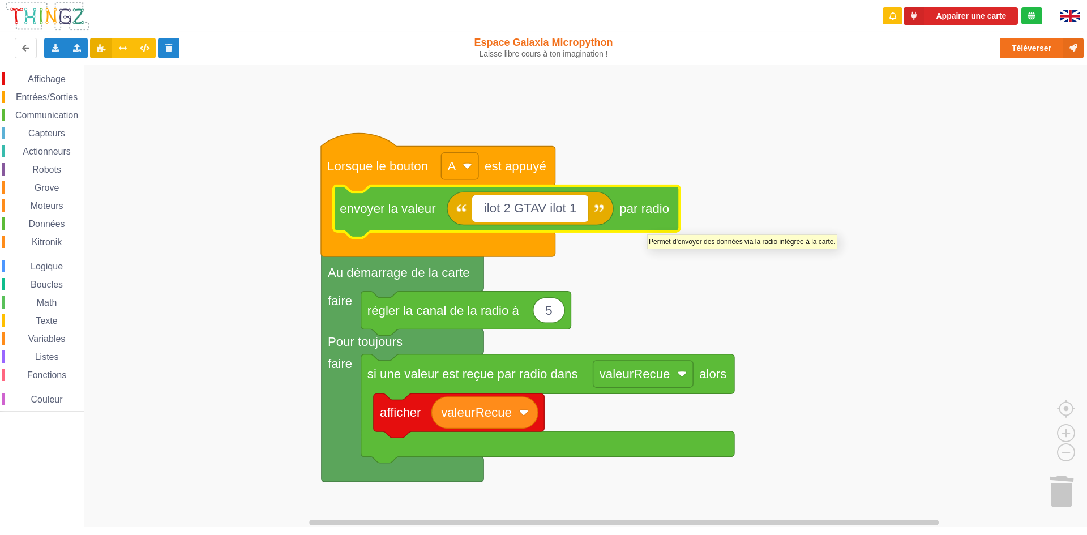
type input "ilot 2 GTAVI ilot 1"
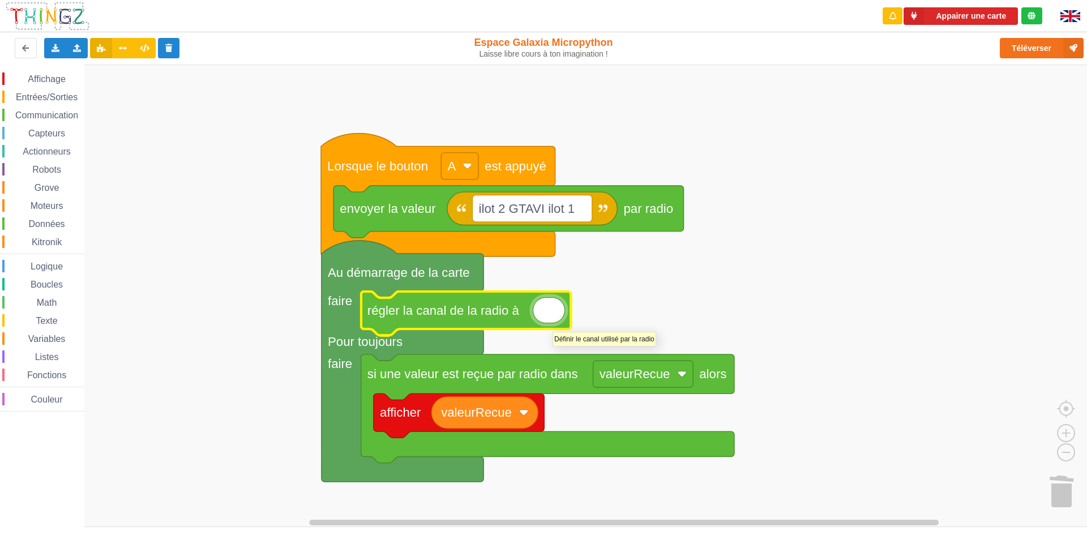
type input "6"
click at [634, 283] on rect "Espace de travail de Blocky" at bounding box center [547, 296] width 1095 height 462
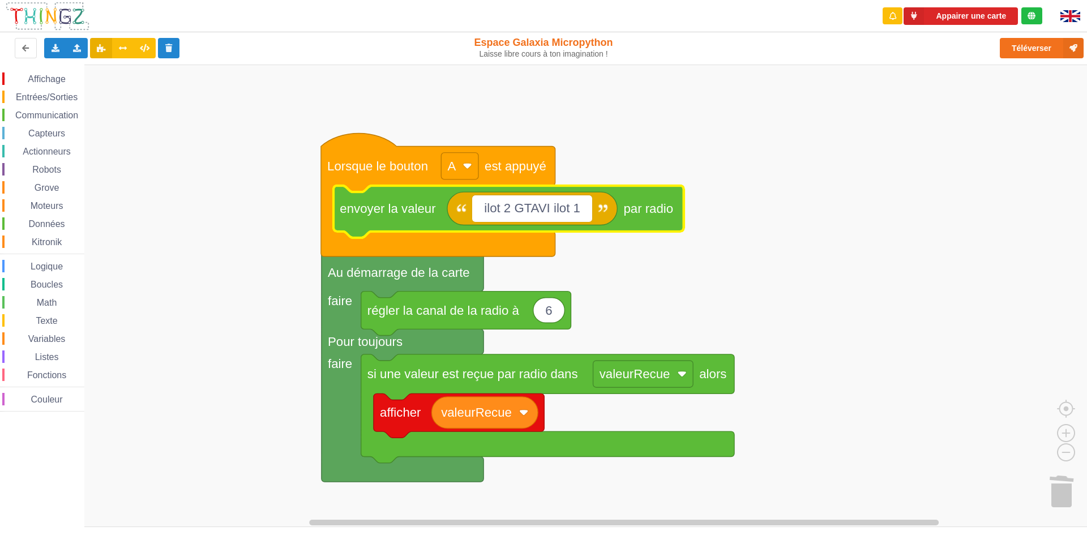
click at [576, 209] on input "ilot 2 GTAVI ilot 1" at bounding box center [531, 208] width 119 height 27
click at [579, 210] on input "ilot 2 GTAVI ilot 1" at bounding box center [531, 208] width 119 height 27
type input "ilot 2 GTAVI ilot 4"
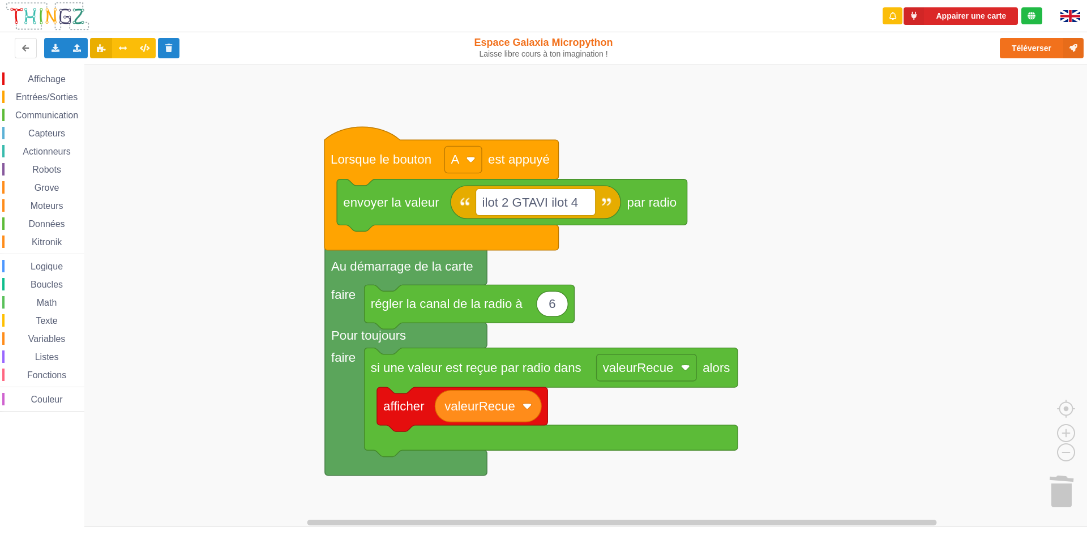
click at [757, 229] on div "Affichage Entrées/Sorties Communication Capteurs Actionneurs Robots Grove Moteu…" at bounding box center [547, 296] width 1095 height 462
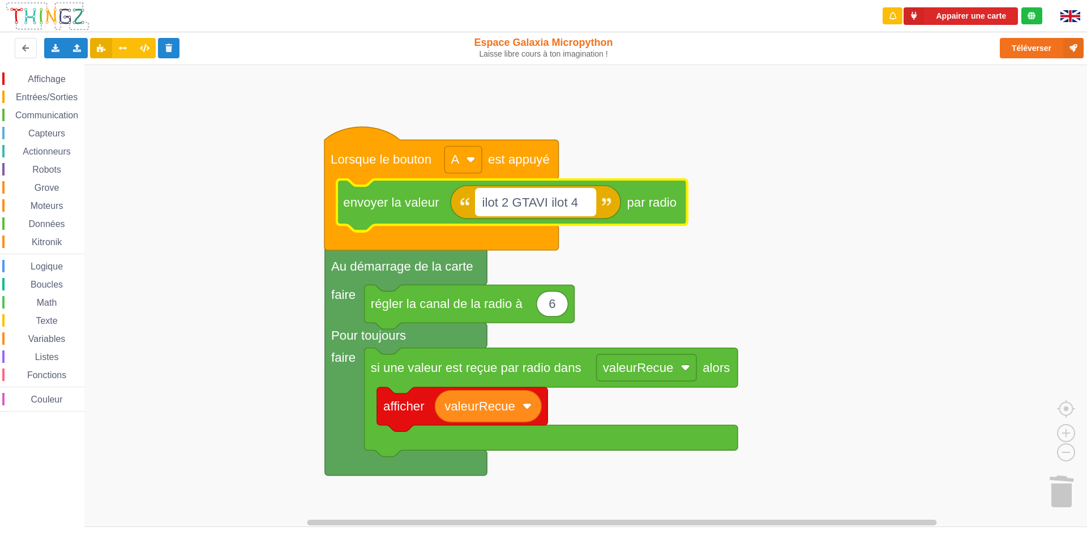
click at [549, 204] on text "ilot 2 GTAVI ilot 4" at bounding box center [530, 202] width 96 height 14
click at [549, 204] on input "ilot 2 GTAVI ilot 4" at bounding box center [534, 201] width 119 height 27
type input "ilot 2 TGNIV ilot 4"
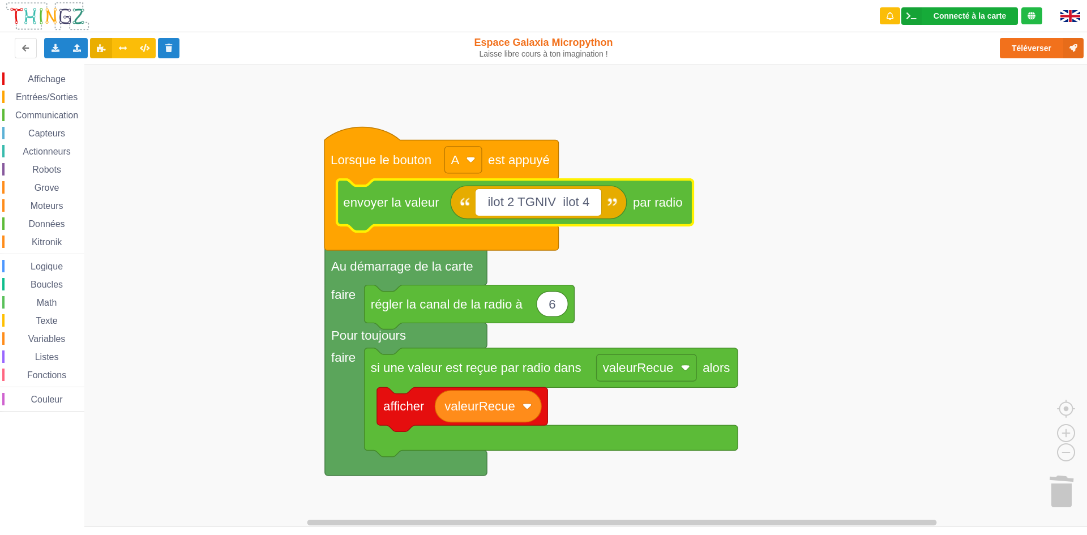
click at [966, 12] on div "Connecté à la carte" at bounding box center [969, 16] width 72 height 8
click at [851, 199] on rect "Espace de travail de Blocky" at bounding box center [547, 296] width 1095 height 462
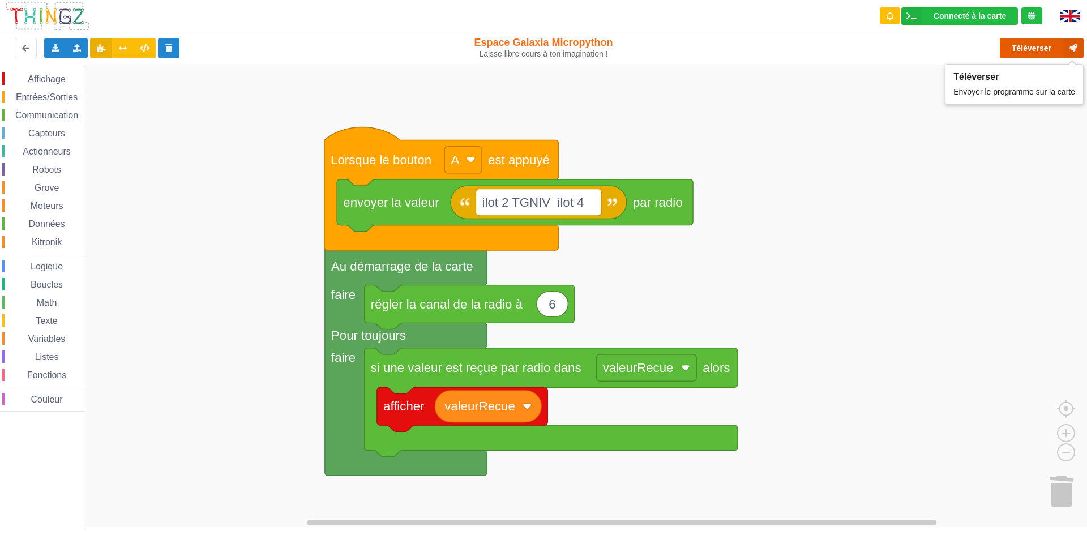
click at [1010, 46] on button "Téléverser" at bounding box center [1042, 48] width 84 height 20
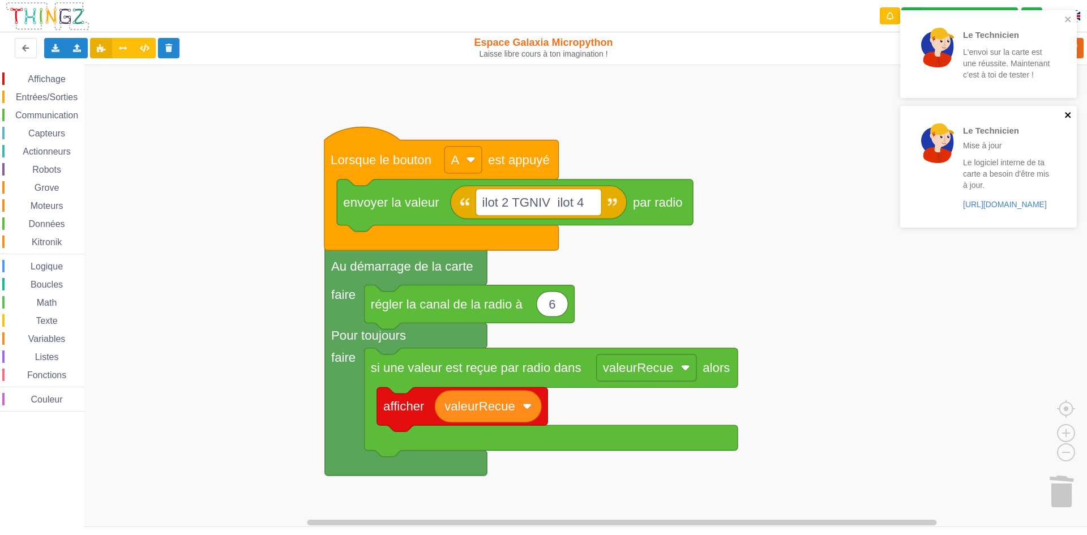
click at [1071, 114] on icon "close" at bounding box center [1068, 114] width 8 height 9
click at [1063, 17] on div "Le Technicien L'envoi sur la carte est une réussite. Maintenant c'est à toi de …" at bounding box center [985, 54] width 160 height 79
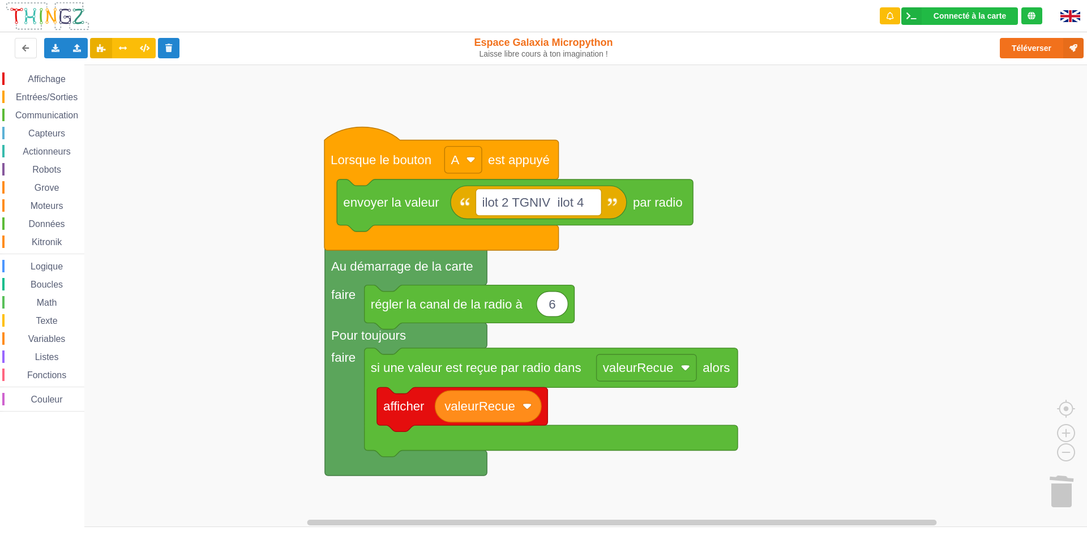
click at [1014, 45] on div "Le Technicien L'envoi sur la carte est une réussite. Maintenant c'est à toi de …" at bounding box center [543, 259] width 1103 height 535
click at [956, 12] on div "Connecté à la carte" at bounding box center [969, 16] width 72 height 8
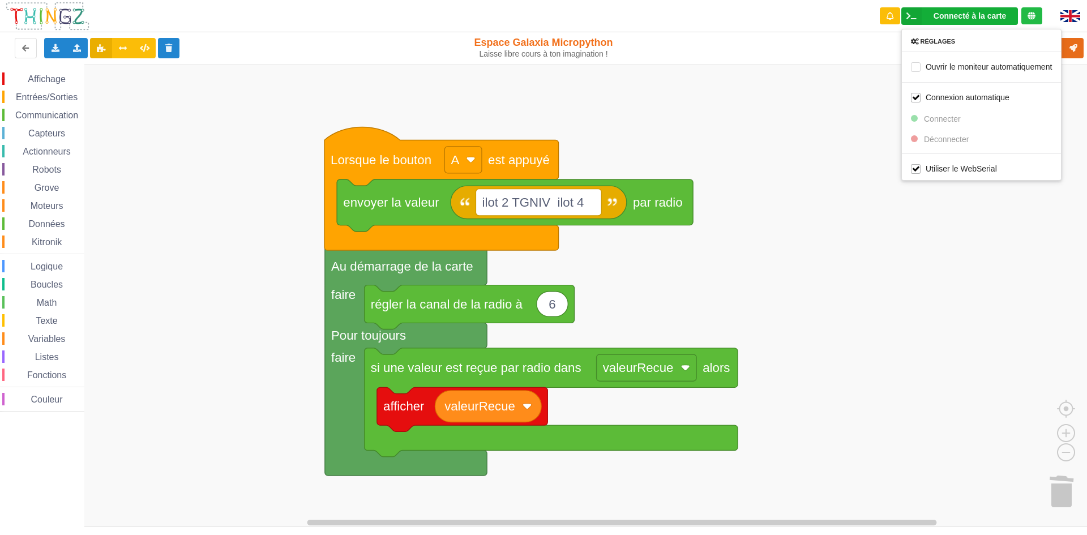
click at [751, 114] on rect "Espace de travail de Blocky" at bounding box center [547, 296] width 1095 height 462
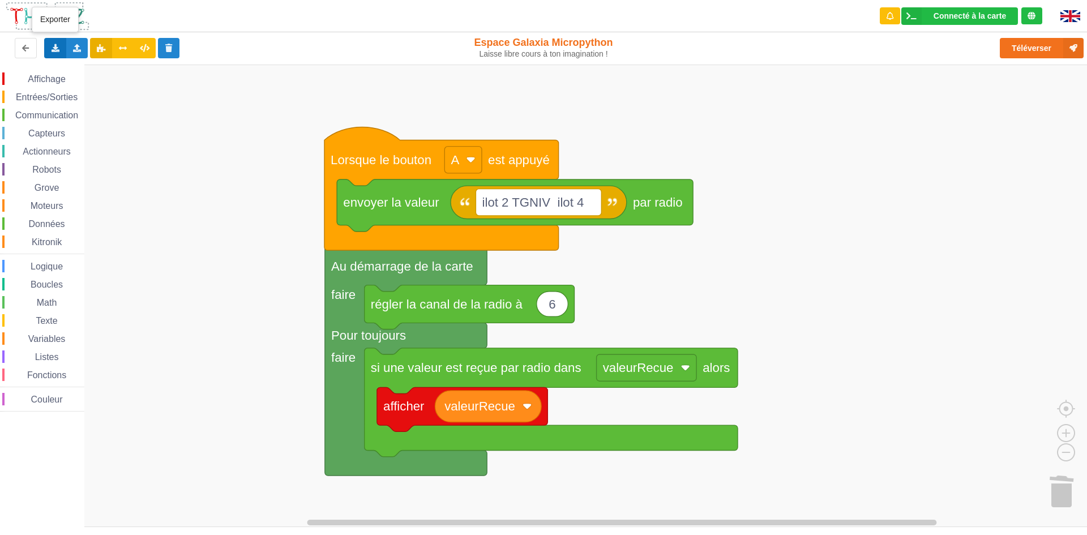
click at [56, 47] on icon at bounding box center [55, 47] width 10 height 7
click at [105, 131] on rect "Espace de travail de Blocky" at bounding box center [547, 296] width 1095 height 462
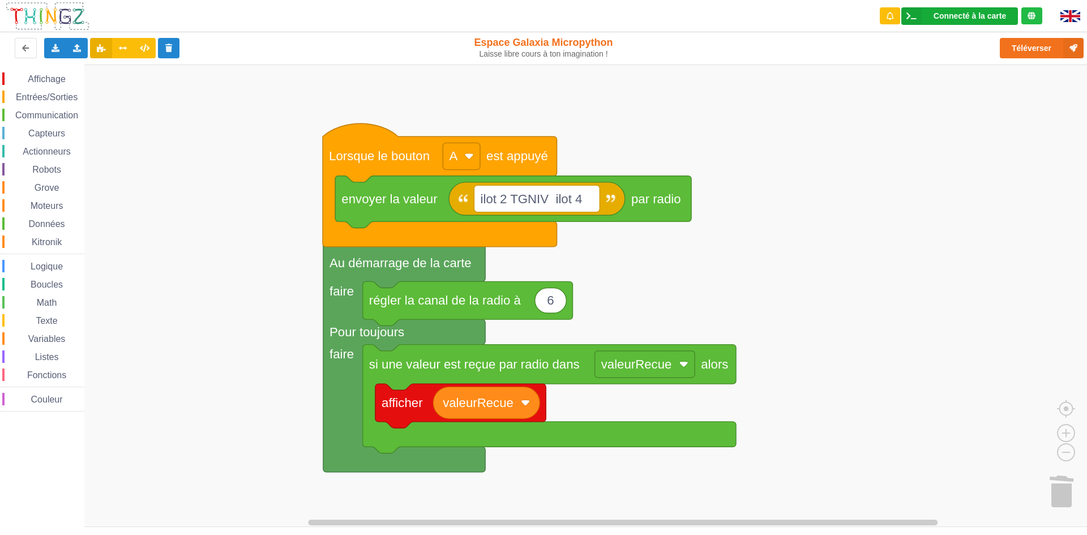
click at [961, 14] on div "Connecté à la carte" at bounding box center [969, 16] width 72 height 8
click at [763, 107] on rect "Espace de travail de Blocky" at bounding box center [547, 296] width 1095 height 462
click at [1013, 53] on button "Téléverser" at bounding box center [1042, 48] width 84 height 20
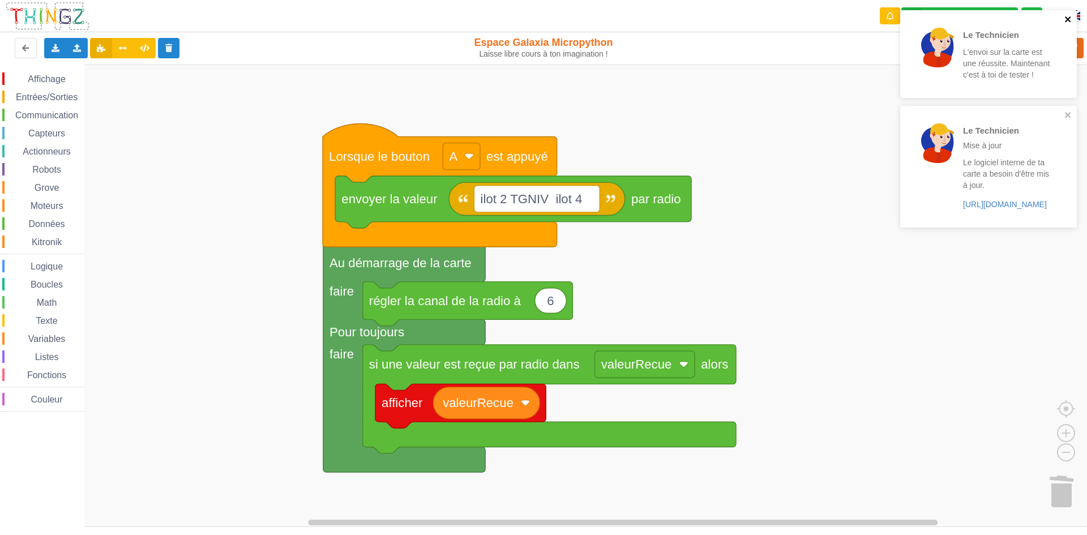
click at [1067, 18] on icon "close" at bounding box center [1068, 19] width 6 height 6
click at [1067, 19] on icon "close" at bounding box center [1068, 19] width 6 height 6
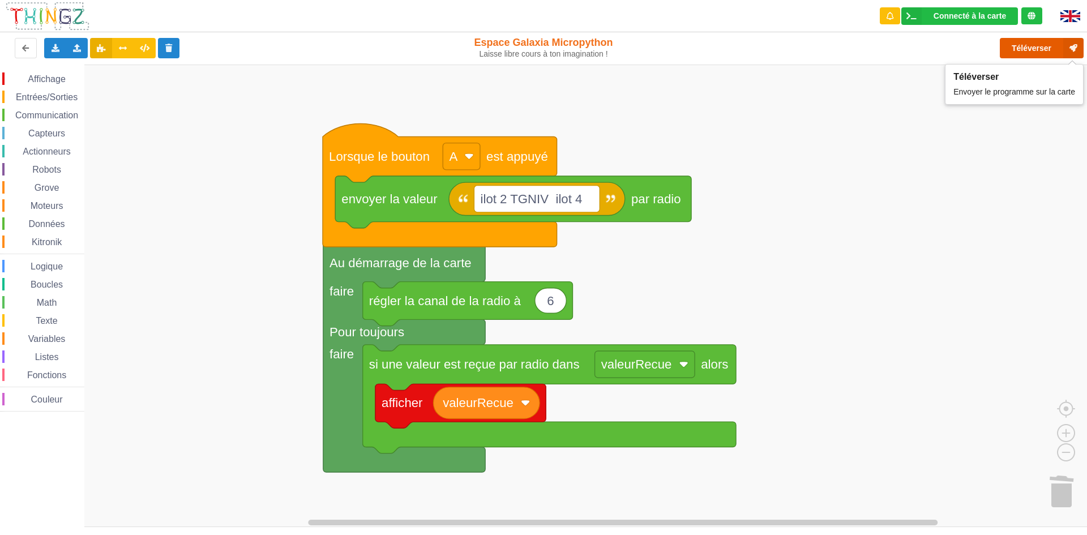
click at [1015, 41] on button "Téléverser" at bounding box center [1042, 48] width 84 height 20
click at [473, 151] on rect "Espace de travail de Blocky" at bounding box center [461, 156] width 37 height 27
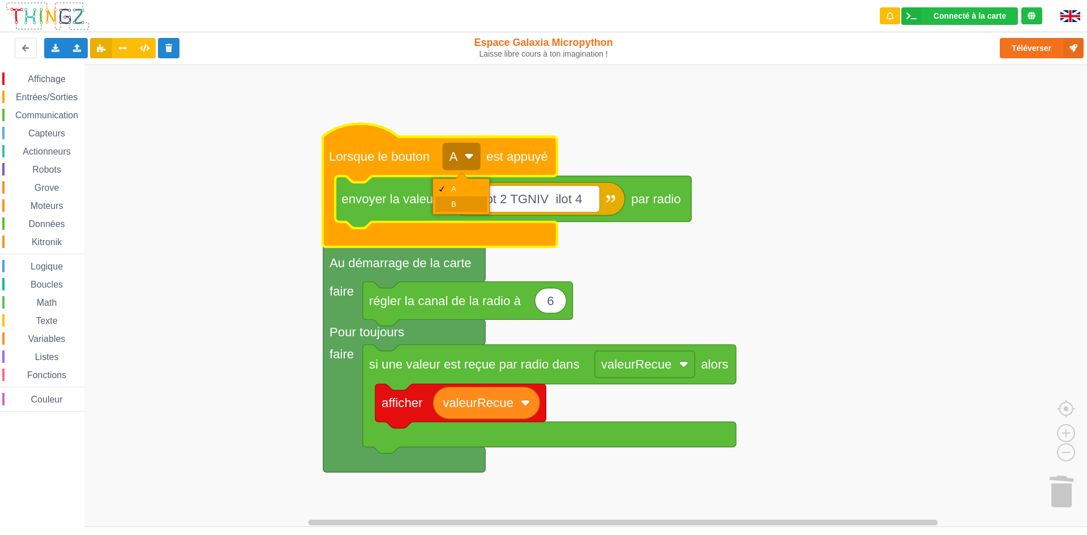
click at [455, 199] on div "B" at bounding box center [461, 203] width 52 height 15
click at [479, 151] on rect "Espace de travail de Blocky" at bounding box center [461, 156] width 36 height 27
click at [466, 190] on div "A" at bounding box center [464, 189] width 27 height 8
click at [970, 14] on div "Connecté à la carte" at bounding box center [969, 16] width 72 height 8
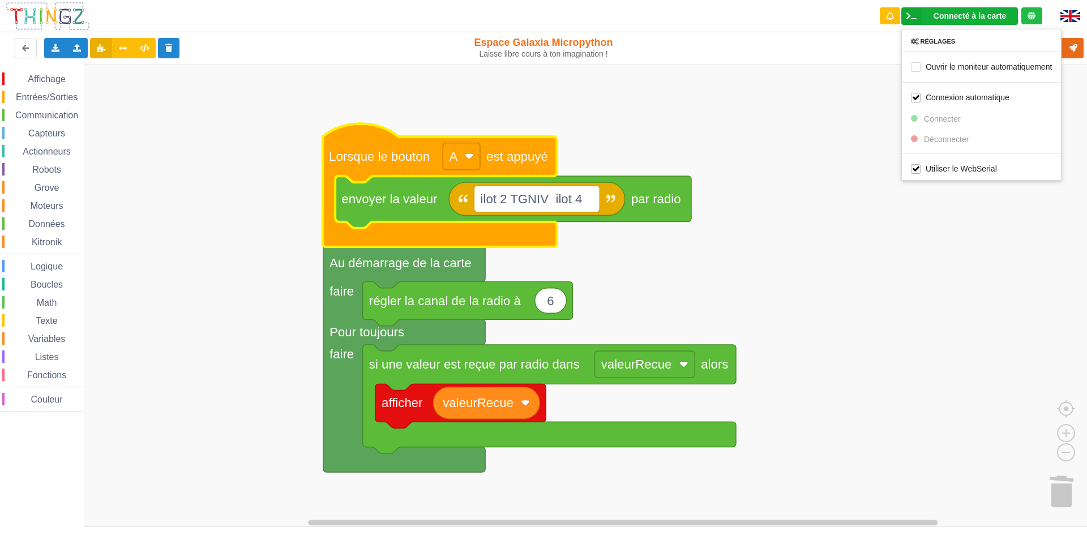
click at [995, 12] on div "Connecté à la carte" at bounding box center [969, 16] width 72 height 8
click at [980, 10] on div "Connecté à la carte Réglages Ouvrir le moniteur automatiquement Connexion autom…" at bounding box center [959, 16] width 117 height 18
click at [817, 109] on rect "Espace de travail de Blocky" at bounding box center [547, 296] width 1095 height 462
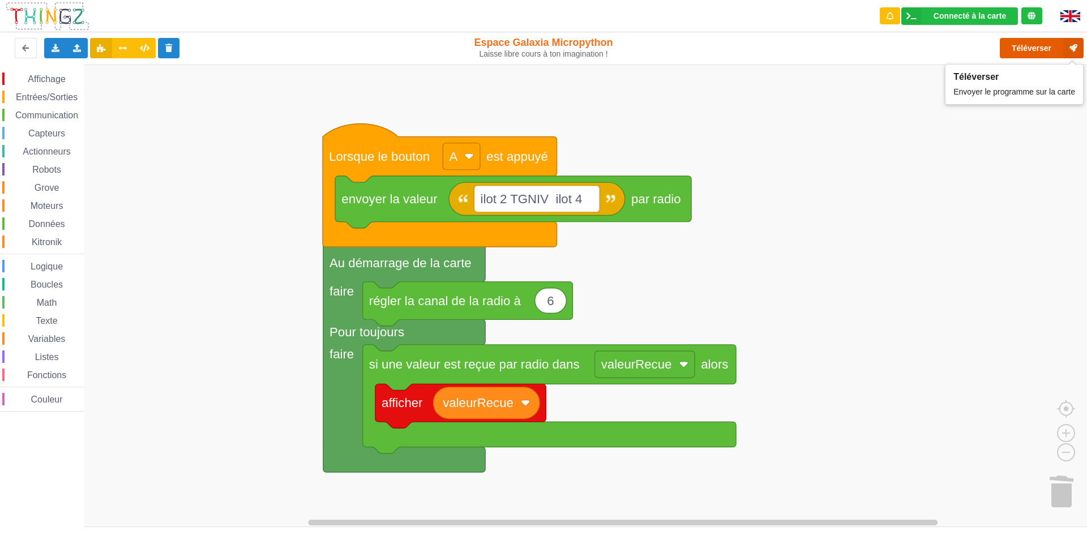
click at [1035, 53] on button "Téléverser" at bounding box center [1042, 48] width 84 height 20
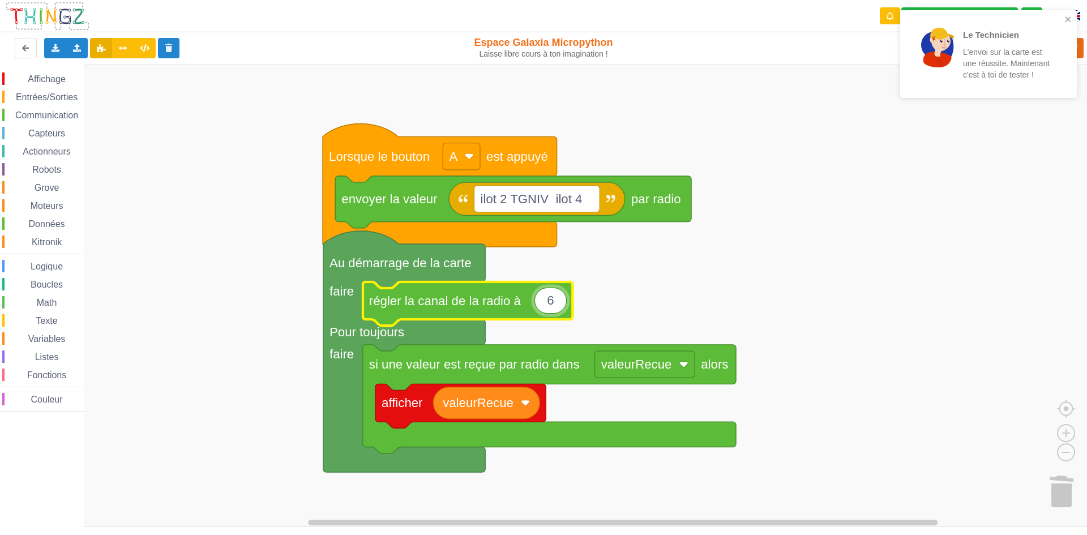
click at [560, 303] on input "6" at bounding box center [550, 301] width 32 height 26
type input "9"
click at [663, 288] on rect "Espace de travail de Blocky" at bounding box center [547, 296] width 1095 height 462
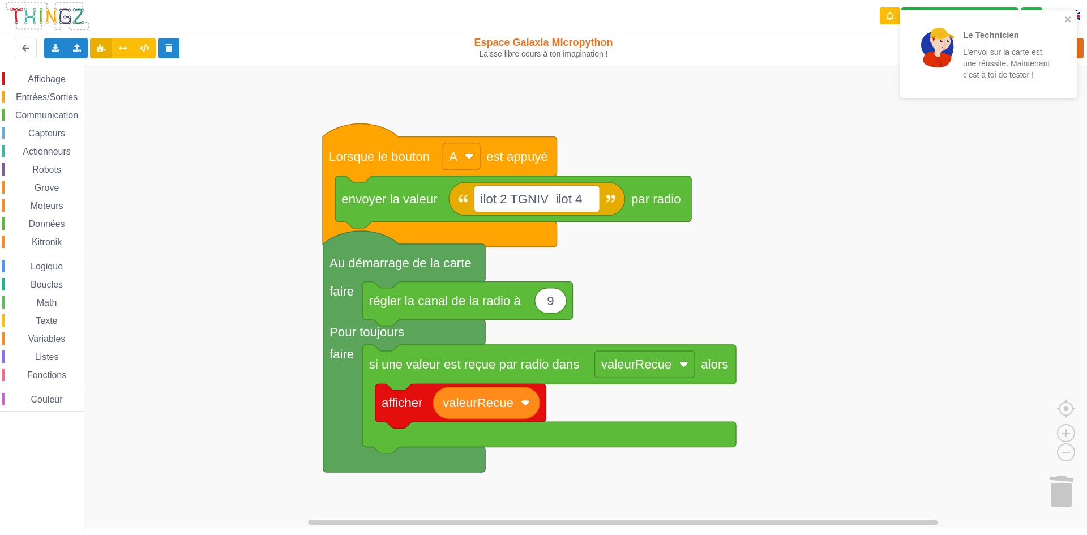
click at [1074, 12] on div "Le Technicien L'envoi sur la carte est une réussite. Maintenant c'est à toi de …" at bounding box center [988, 54] width 177 height 88
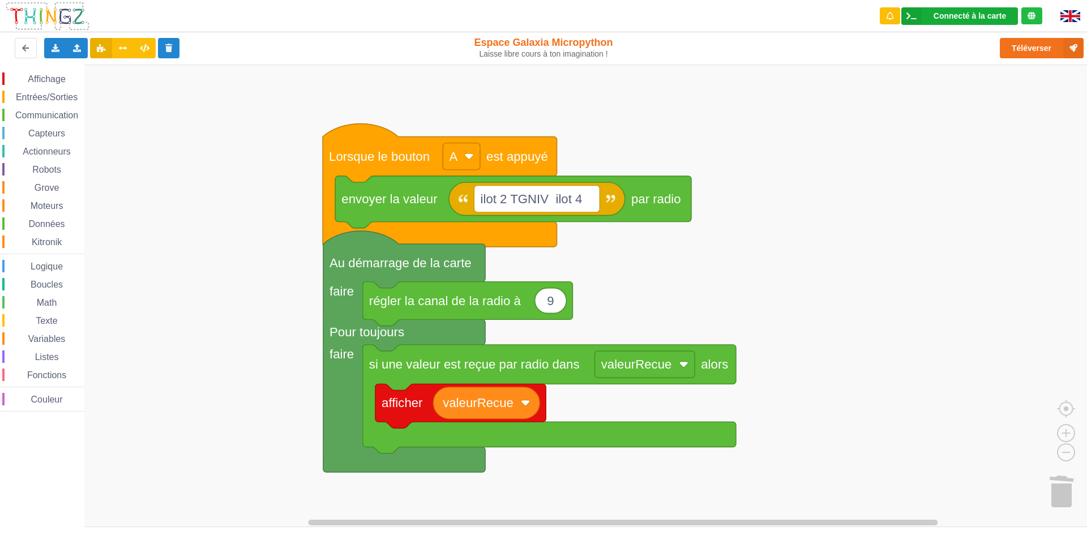
click at [981, 15] on div "Connecté à la carte" at bounding box center [969, 16] width 72 height 8
click at [853, 106] on rect "Espace de travail de Blocky" at bounding box center [547, 296] width 1095 height 462
click at [1028, 45] on button "Téléverser" at bounding box center [1042, 48] width 84 height 20
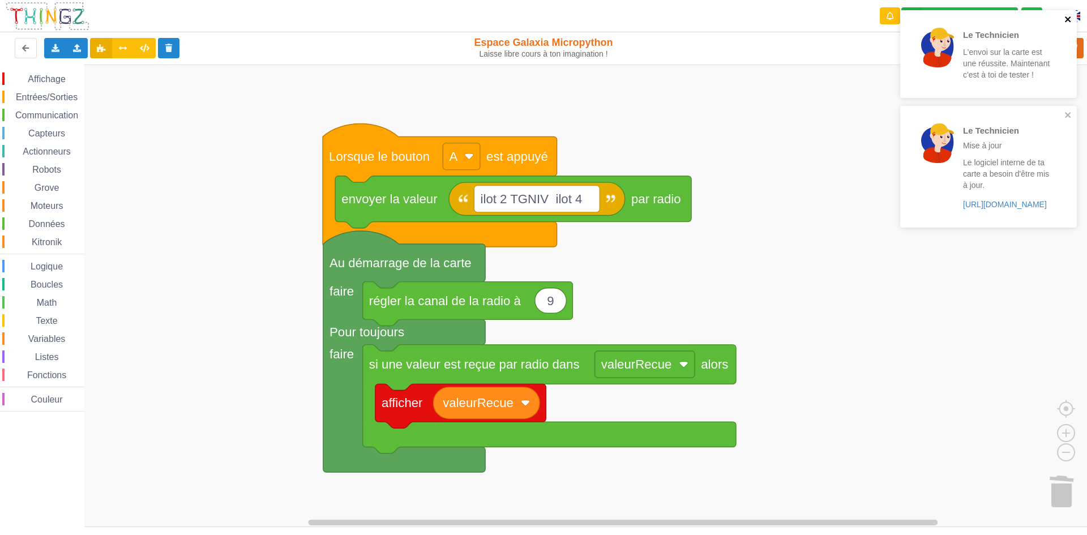
click at [1068, 20] on icon "close" at bounding box center [1068, 19] width 6 height 6
click at [1065, 16] on icon "close" at bounding box center [1068, 19] width 8 height 9
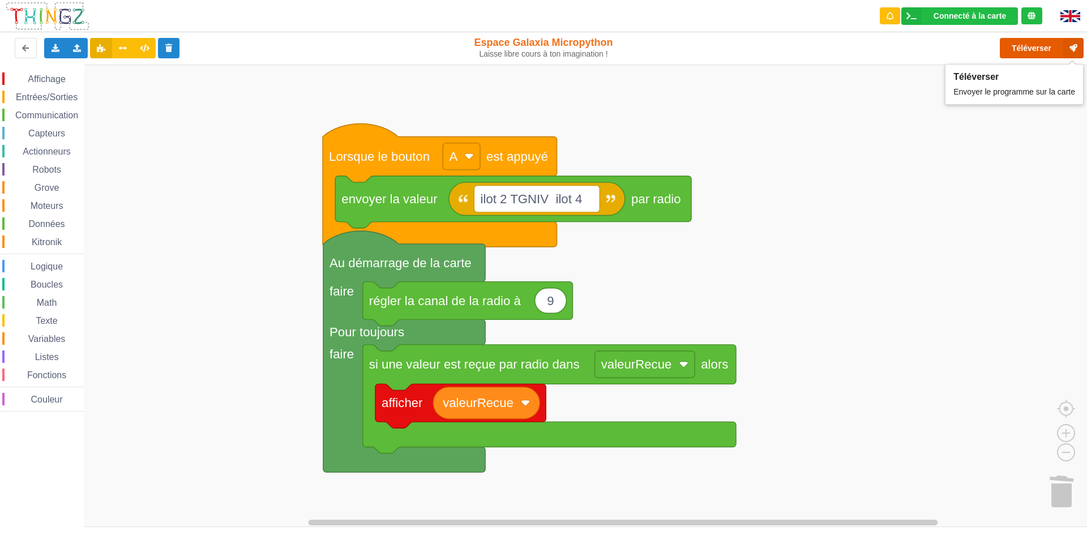
click at [1032, 48] on button "Téléverser" at bounding box center [1042, 48] width 84 height 20
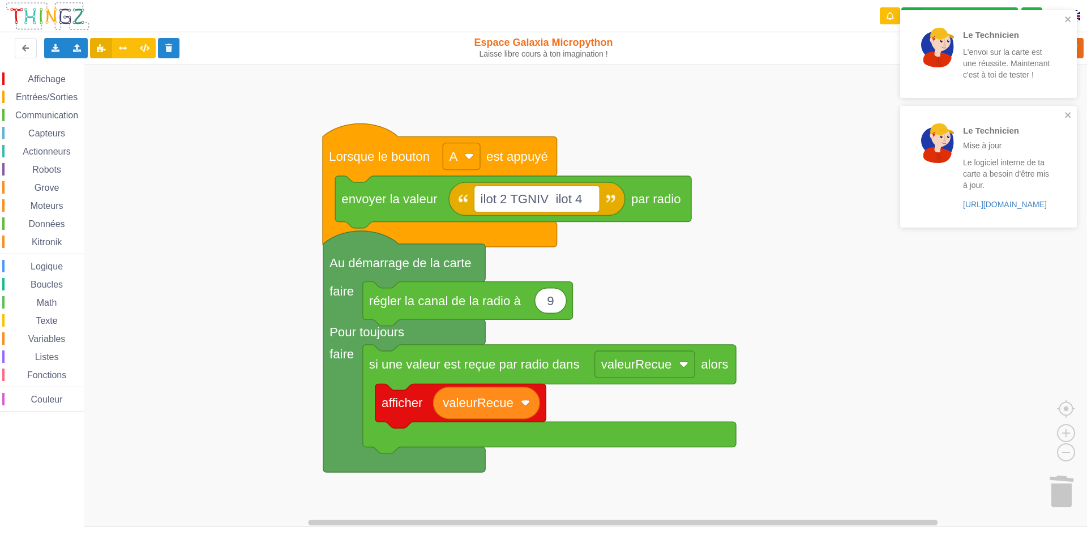
click at [1062, 17] on div "Le Technicien L'envoi sur la carte est une réussite. Maintenant c'est à toi de …" at bounding box center [985, 54] width 160 height 79
click at [1068, 17] on icon "close" at bounding box center [1068, 19] width 8 height 9
click at [1068, 19] on icon "close" at bounding box center [1068, 19] width 6 height 6
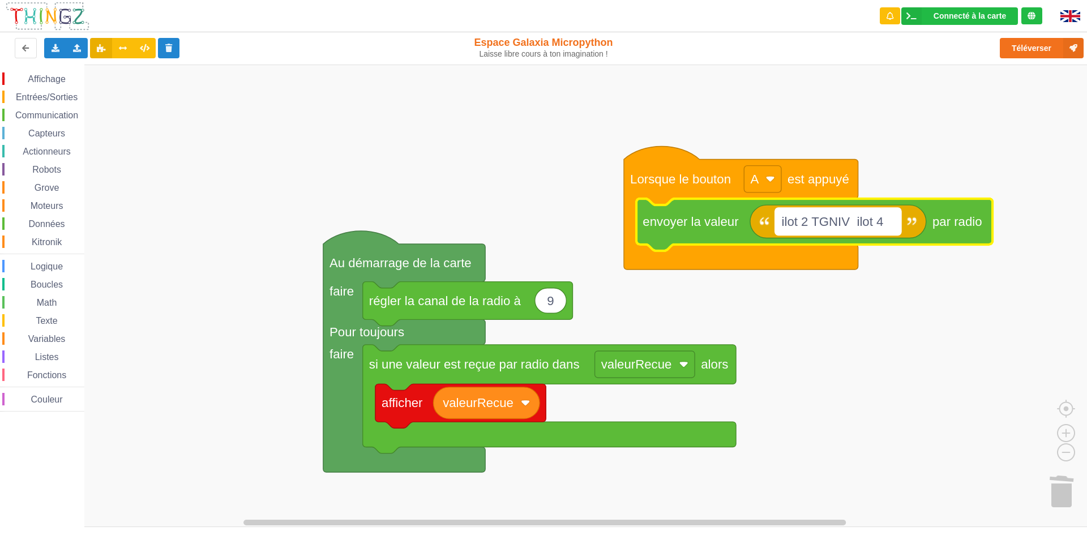
click at [890, 223] on g "ilot 2 TGNIV ilot 4" at bounding box center [838, 221] width 126 height 27
click at [889, 224] on input "ilot 2 TGNIV ilot 4" at bounding box center [838, 221] width 126 height 27
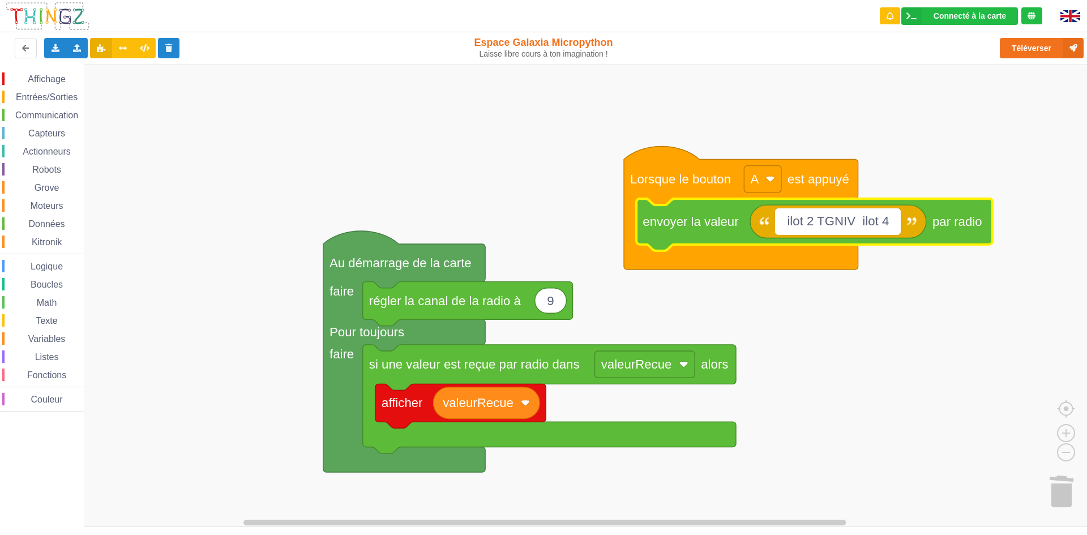
click at [889, 222] on input "ilot 2 TGNIV ilot 4" at bounding box center [838, 221] width 126 height 27
click at [886, 220] on input "ilot 2 TGNIV ilot 4" at bounding box center [838, 221] width 126 height 27
click at [888, 221] on input "ilot 2 TGNIV ilot 4" at bounding box center [838, 221] width 126 height 27
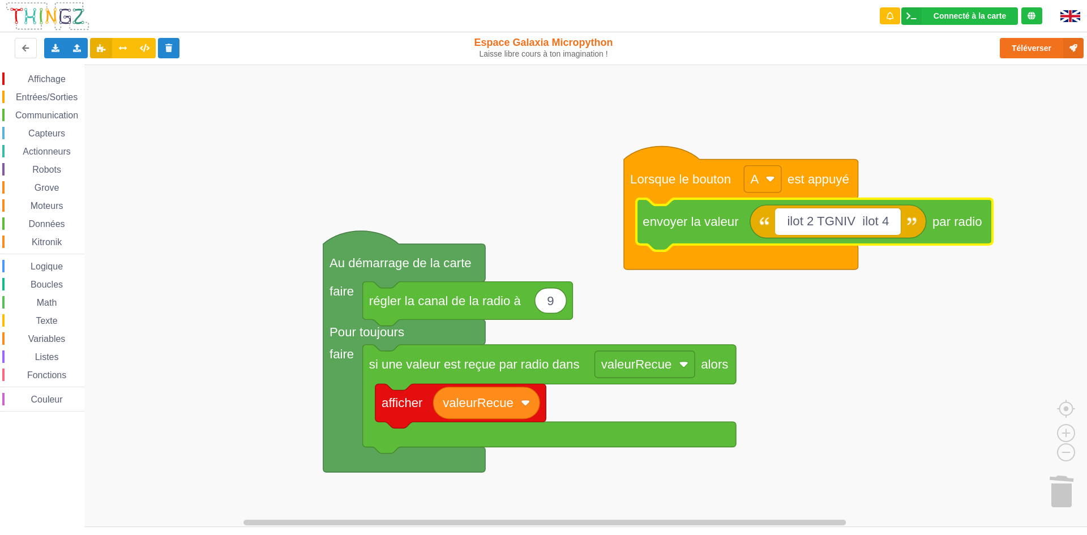
click at [892, 220] on input "ilot 2 TGNIV ilot 4" at bounding box center [838, 221] width 126 height 27
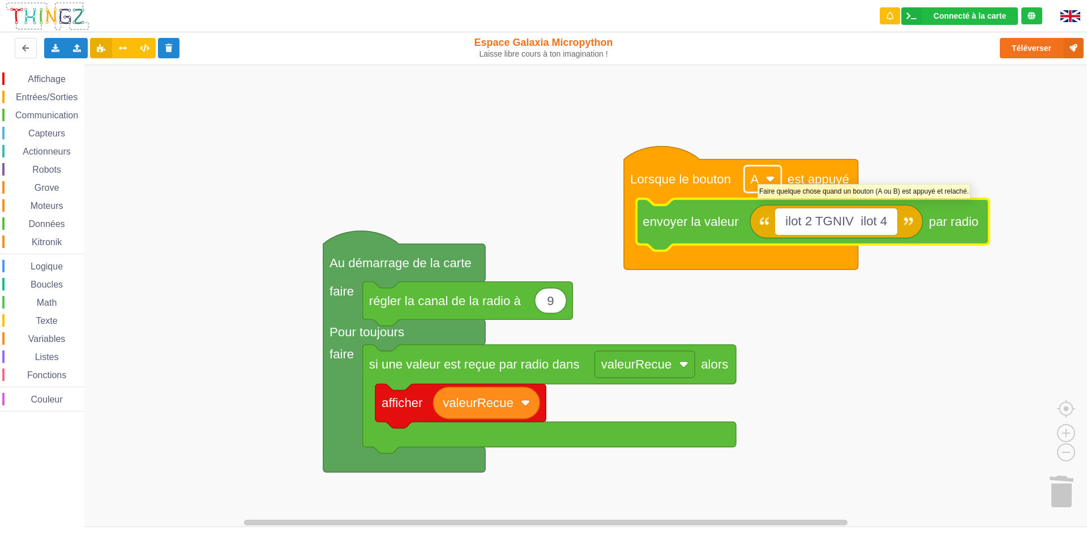
type input "ilot 2 TGNIV ilot"
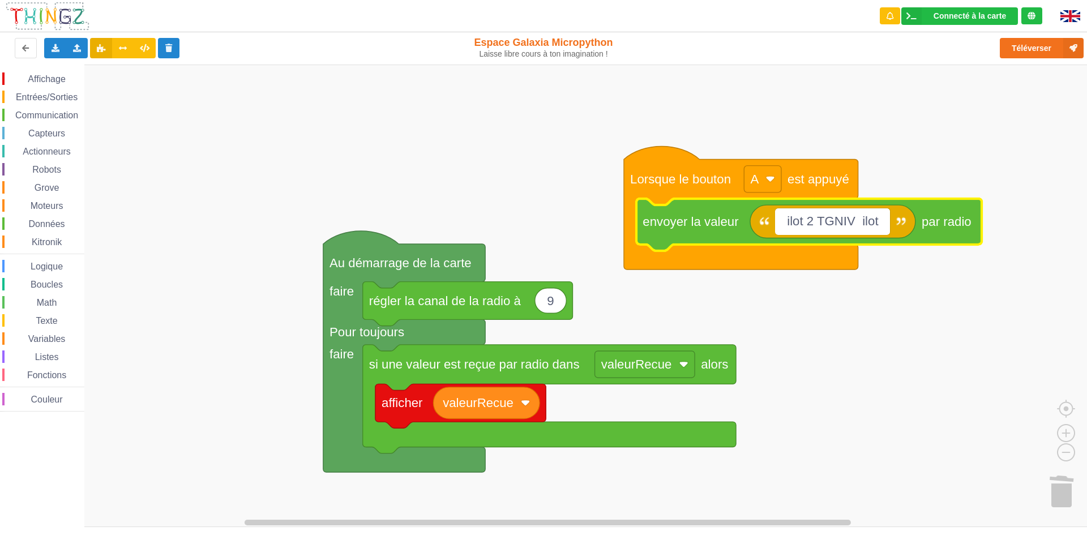
click at [835, 344] on div "Affichage Entrées/Sorties Communication Capteurs Actionneurs Robots Grove Moteu…" at bounding box center [547, 296] width 1095 height 462
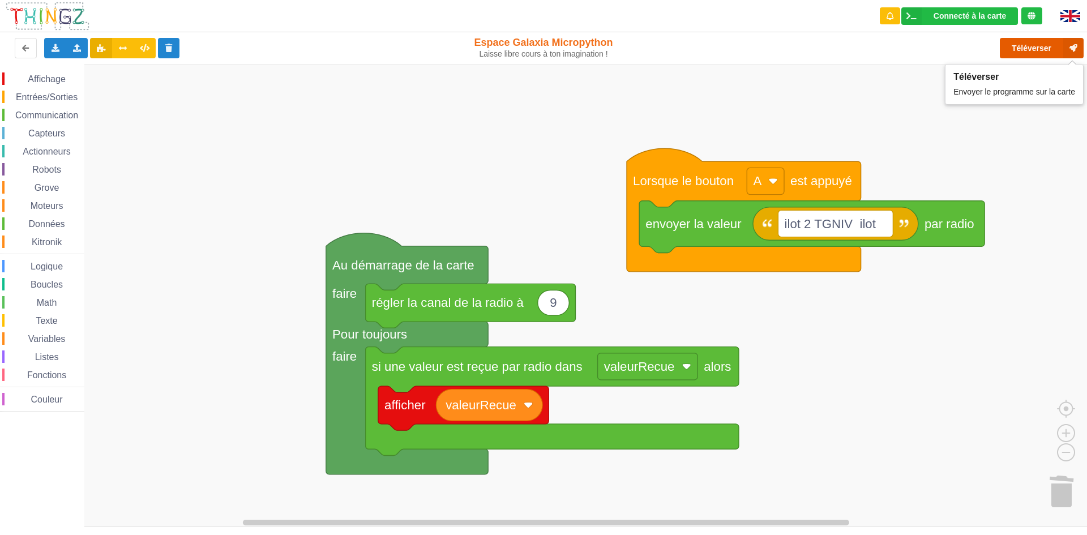
click at [1041, 48] on button "Téléverser" at bounding box center [1042, 48] width 84 height 20
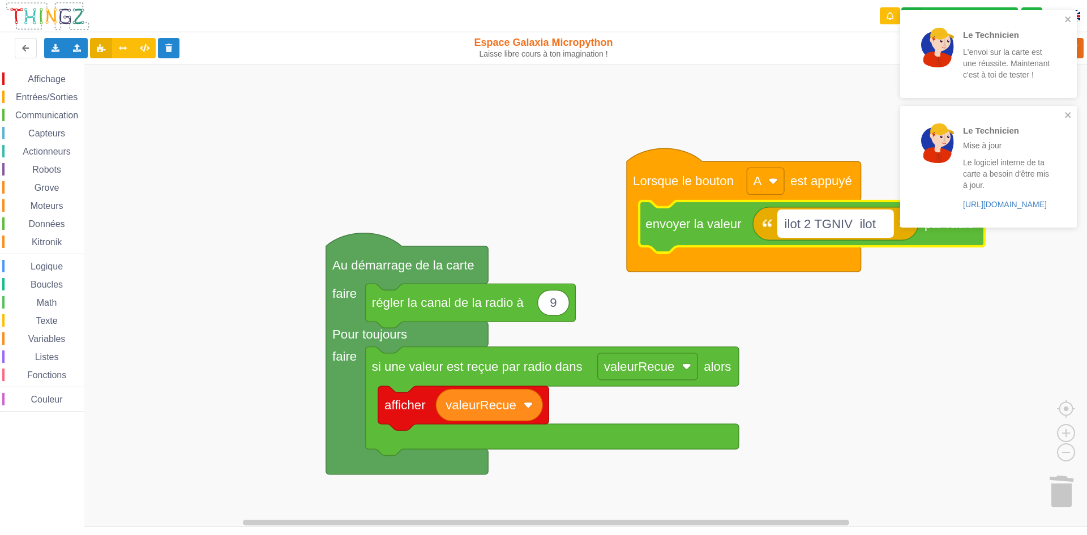
click at [815, 224] on text "ilot 2 TGNIV ilot" at bounding box center [831, 223] width 92 height 14
click at [813, 224] on input "ilot 2 TGNIV ilot" at bounding box center [835, 223] width 115 height 27
click at [817, 224] on input "ilot 2 TGNIV ilot" at bounding box center [835, 223] width 115 height 27
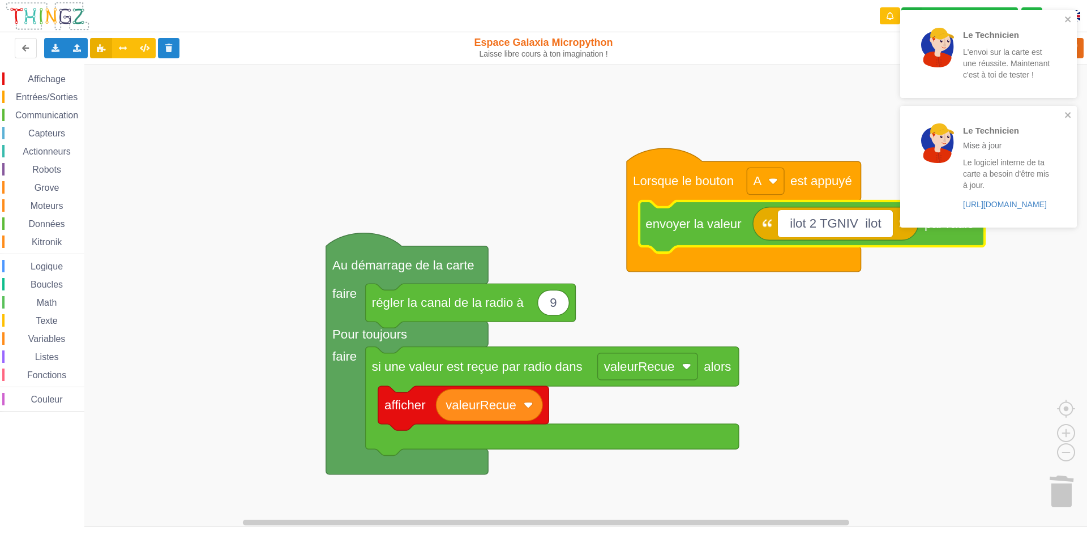
click at [816, 224] on input "ilot 2 TGNIV ilot" at bounding box center [835, 223] width 115 height 27
click at [815, 224] on input "ilot 2 TGNIV ilot" at bounding box center [835, 223] width 115 height 27
click at [813, 224] on input "ilot 2 TGNIV ilot" at bounding box center [835, 223] width 115 height 27
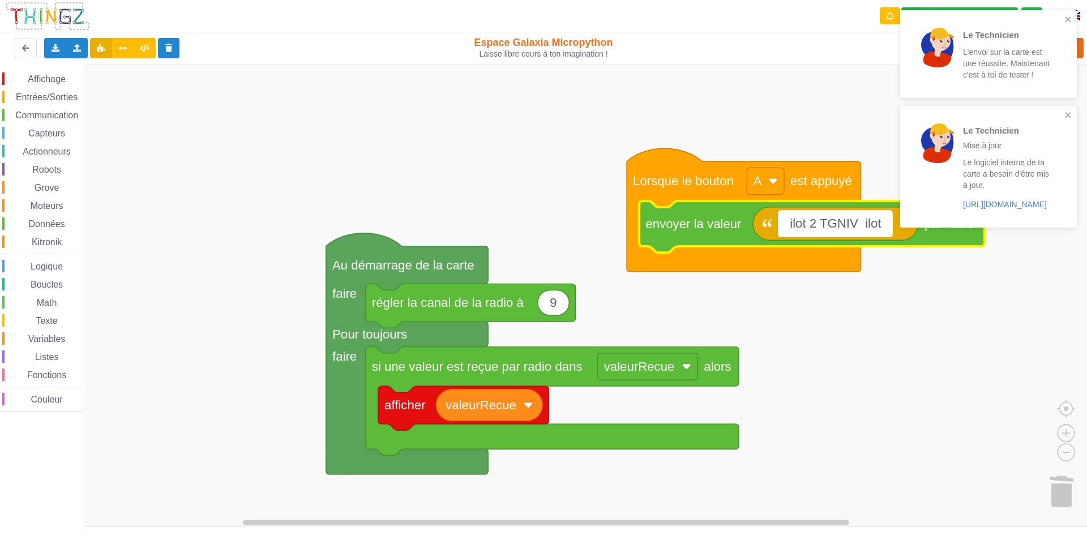
click at [813, 222] on input "ilot 2 TGNIV ilot" at bounding box center [835, 223] width 115 height 27
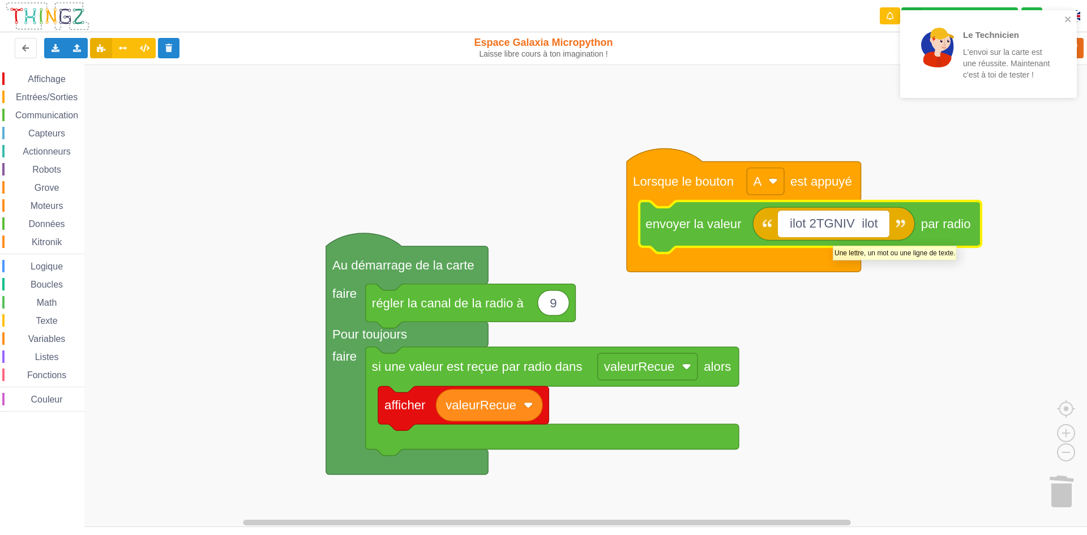
type input "ilot TGNIV ilot"
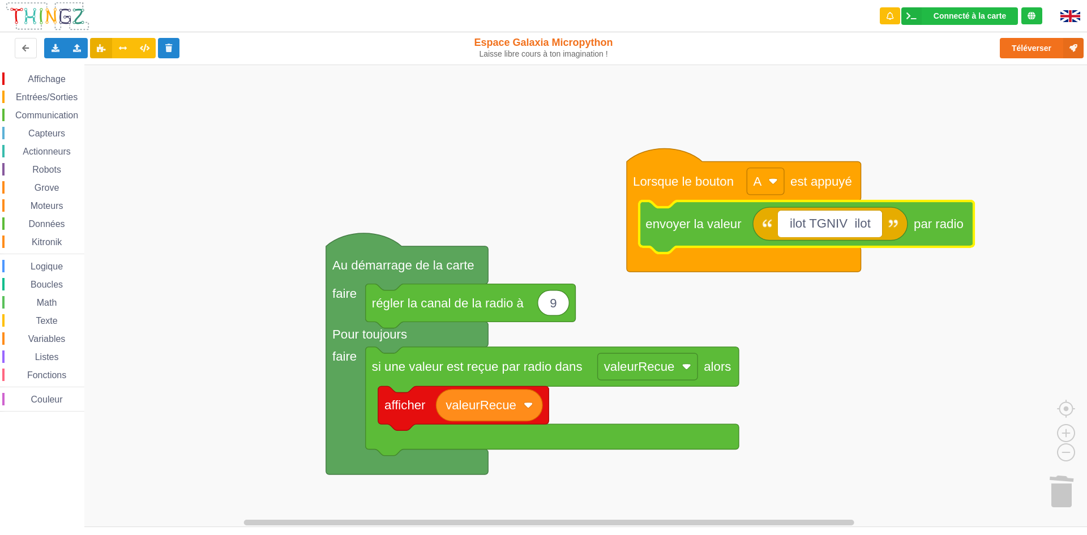
click at [628, 140] on rect "Espace de travail de Blocky" at bounding box center [547, 296] width 1095 height 462
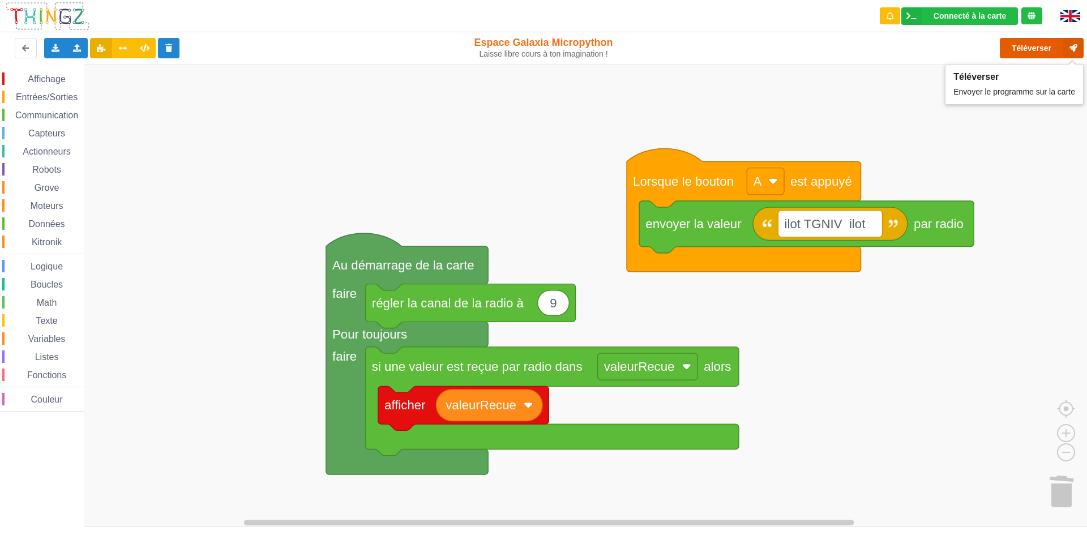
click at [1040, 48] on button "Téléverser" at bounding box center [1042, 48] width 84 height 20
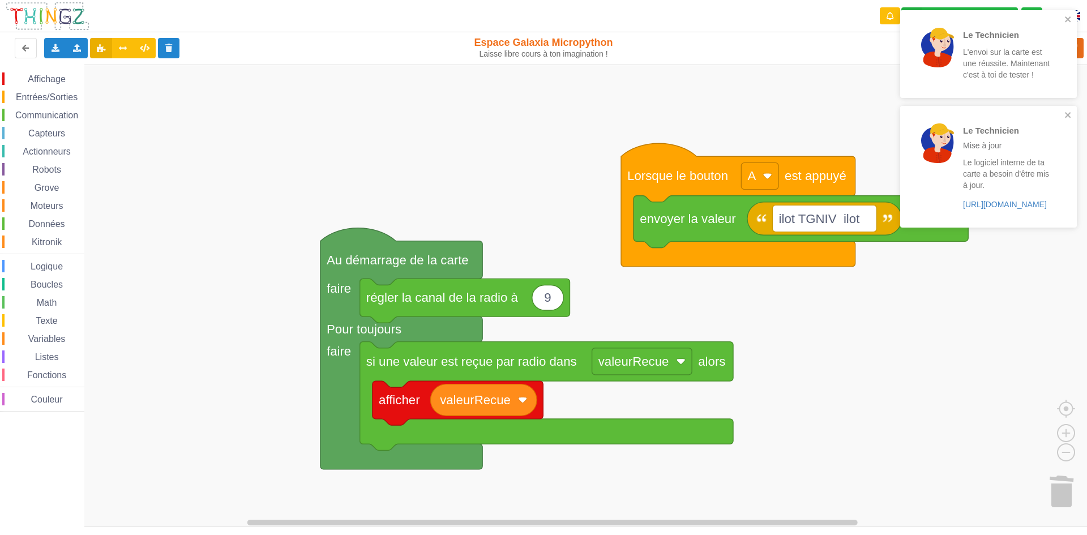
click at [182, 63] on div "Le Technicien L'envoi sur la carte est une réussite. Maintenant c'est à toi de …" at bounding box center [543, 259] width 1103 height 535
